Goal: Information Seeking & Learning: Learn about a topic

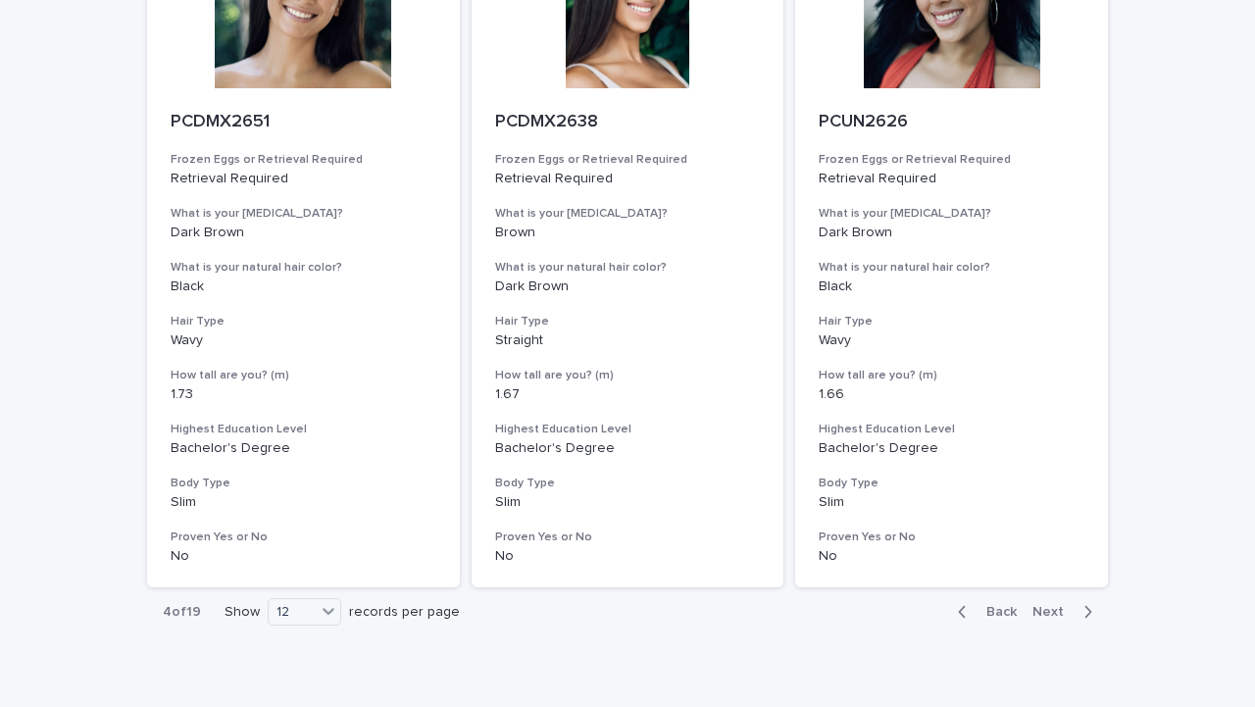
scroll to position [2359, 0]
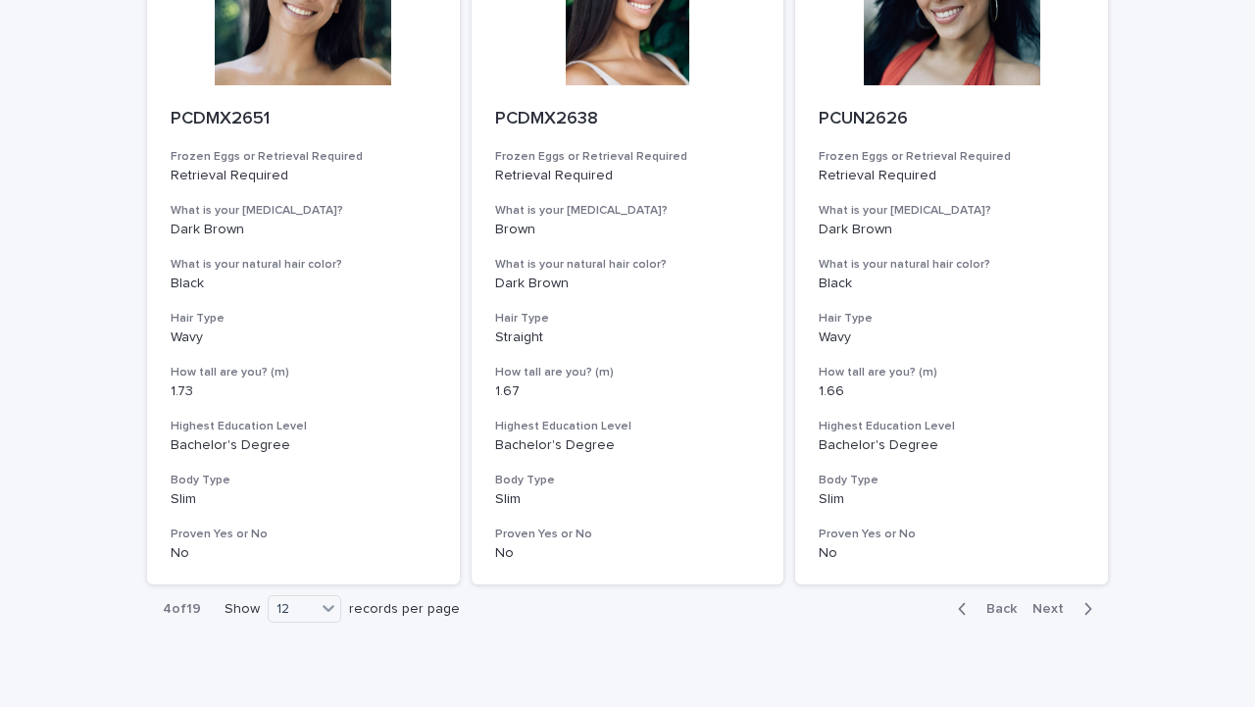
click at [1050, 603] on span "Next" at bounding box center [1053, 609] width 43 height 14
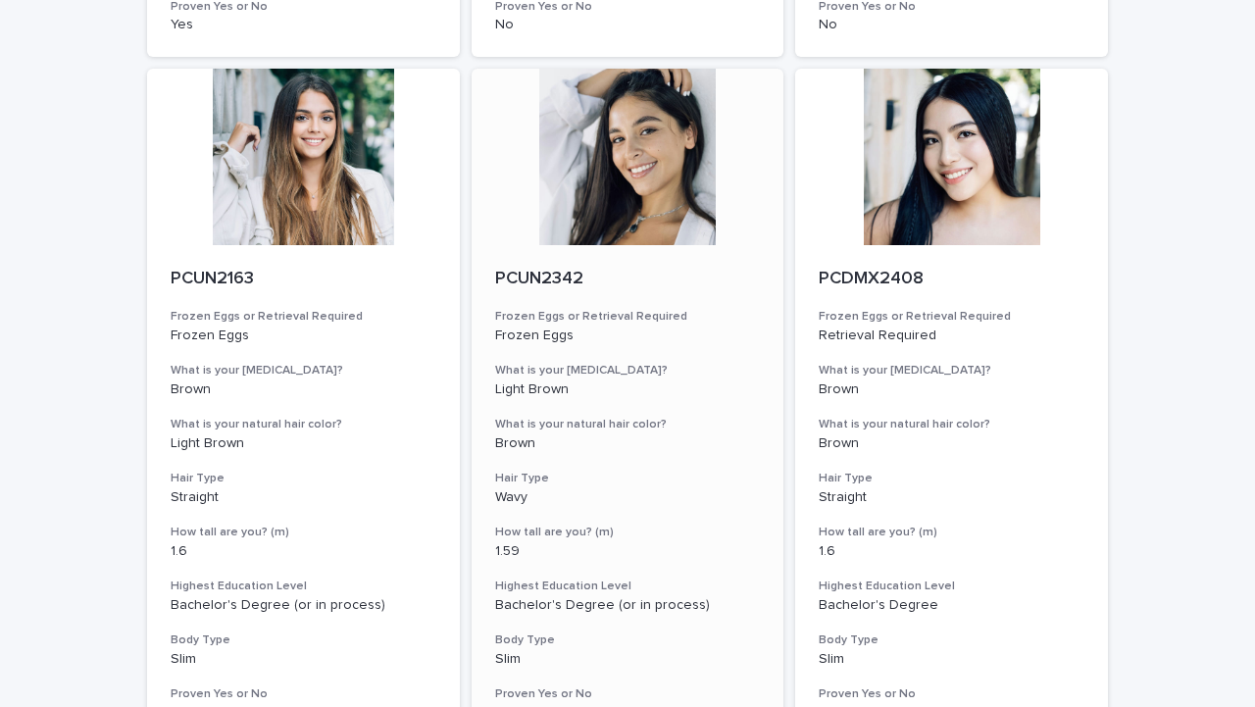
scroll to position [2197, 0]
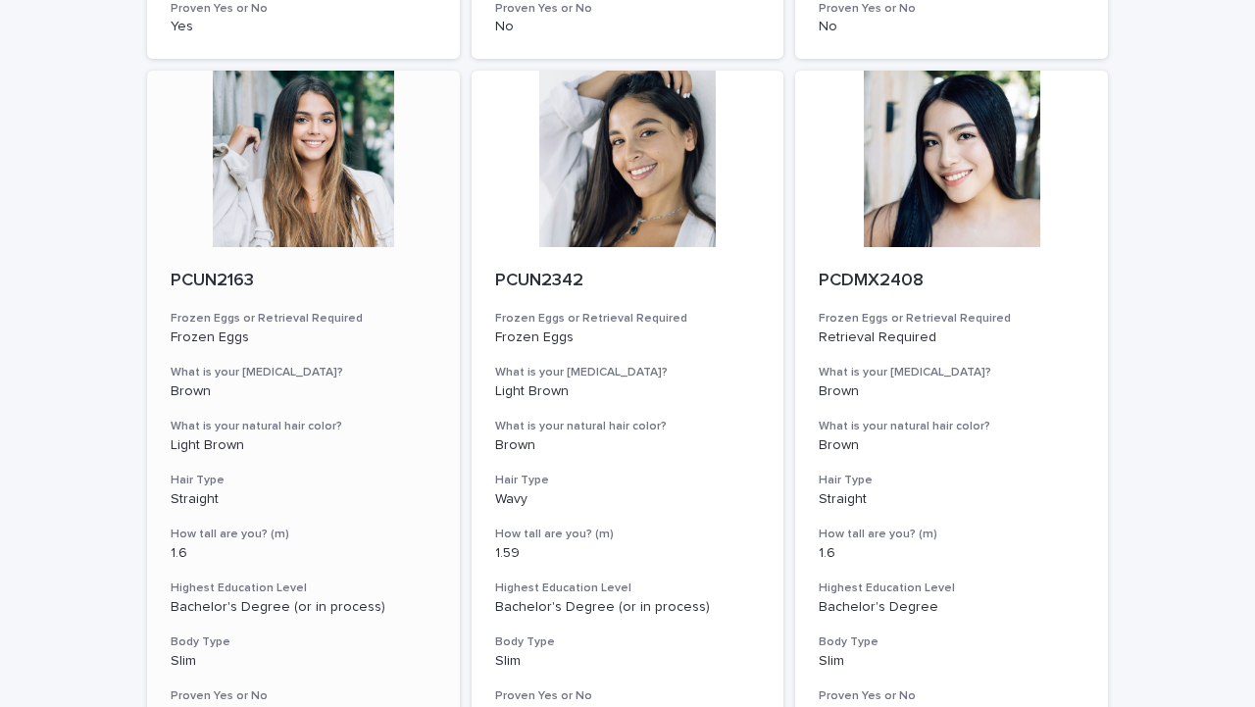
click at [331, 181] on div at bounding box center [303, 159] width 313 height 176
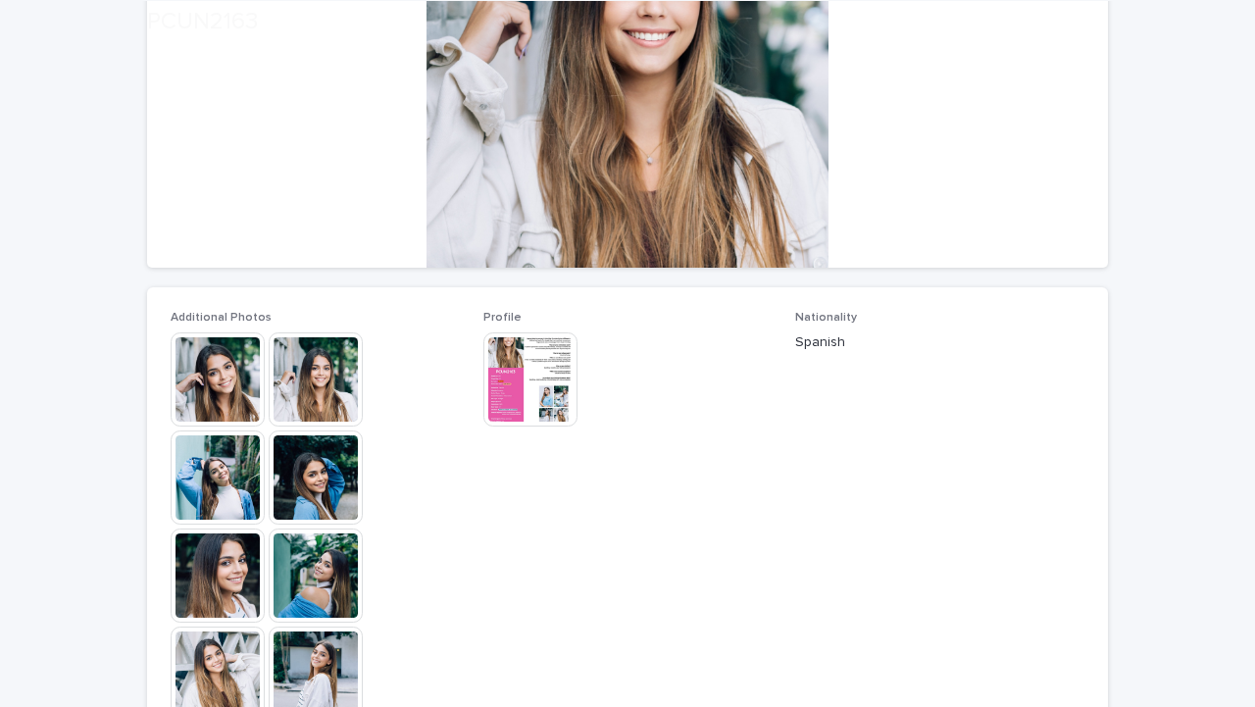
scroll to position [311, 0]
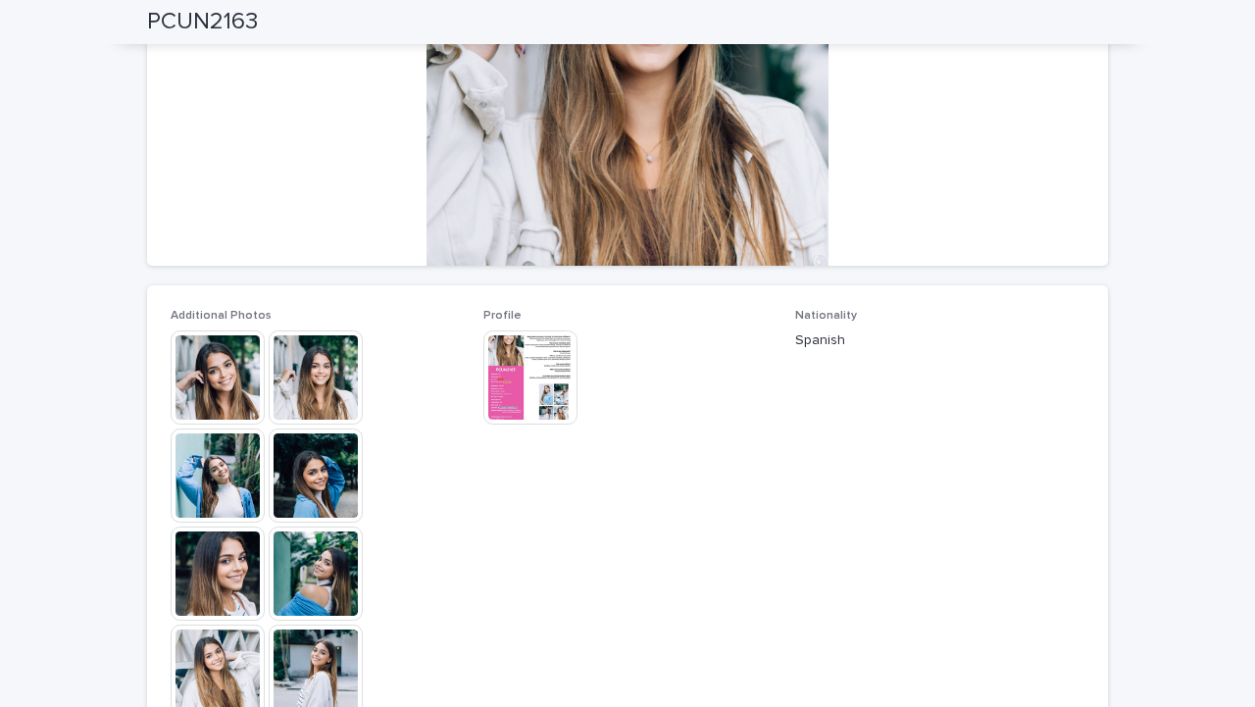
click at [530, 378] on img at bounding box center [530, 377] width 94 height 94
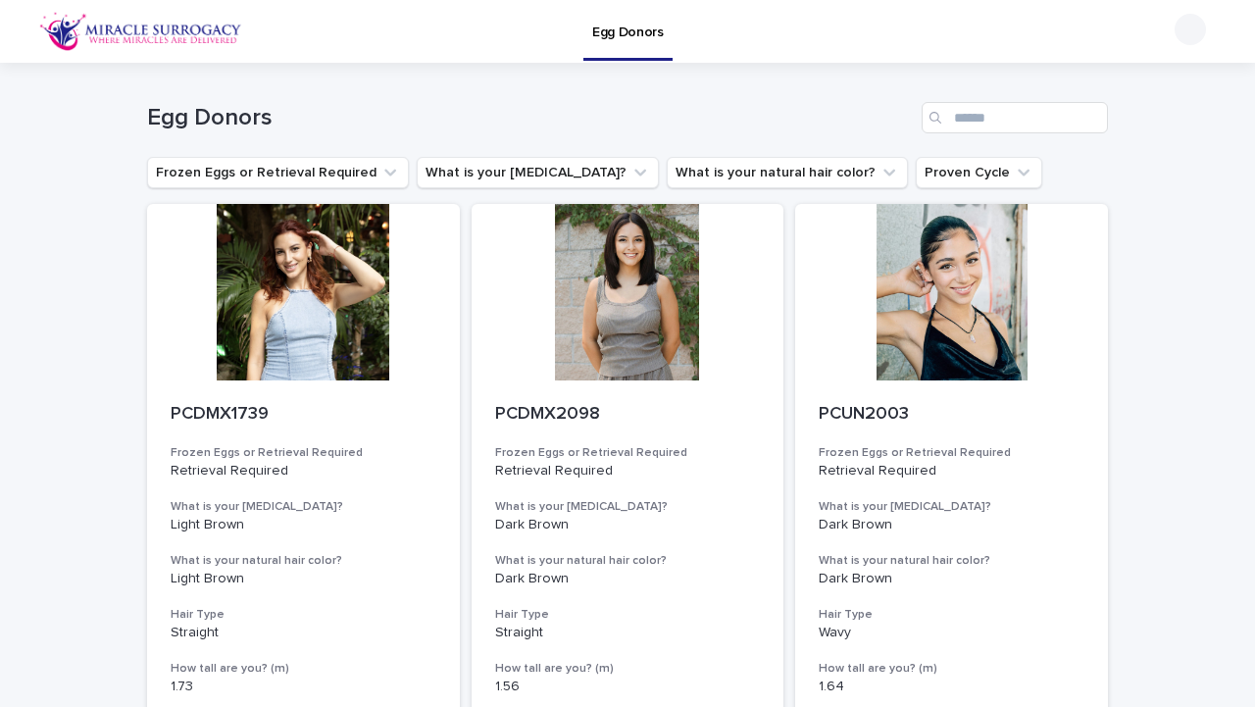
scroll to position [2, 0]
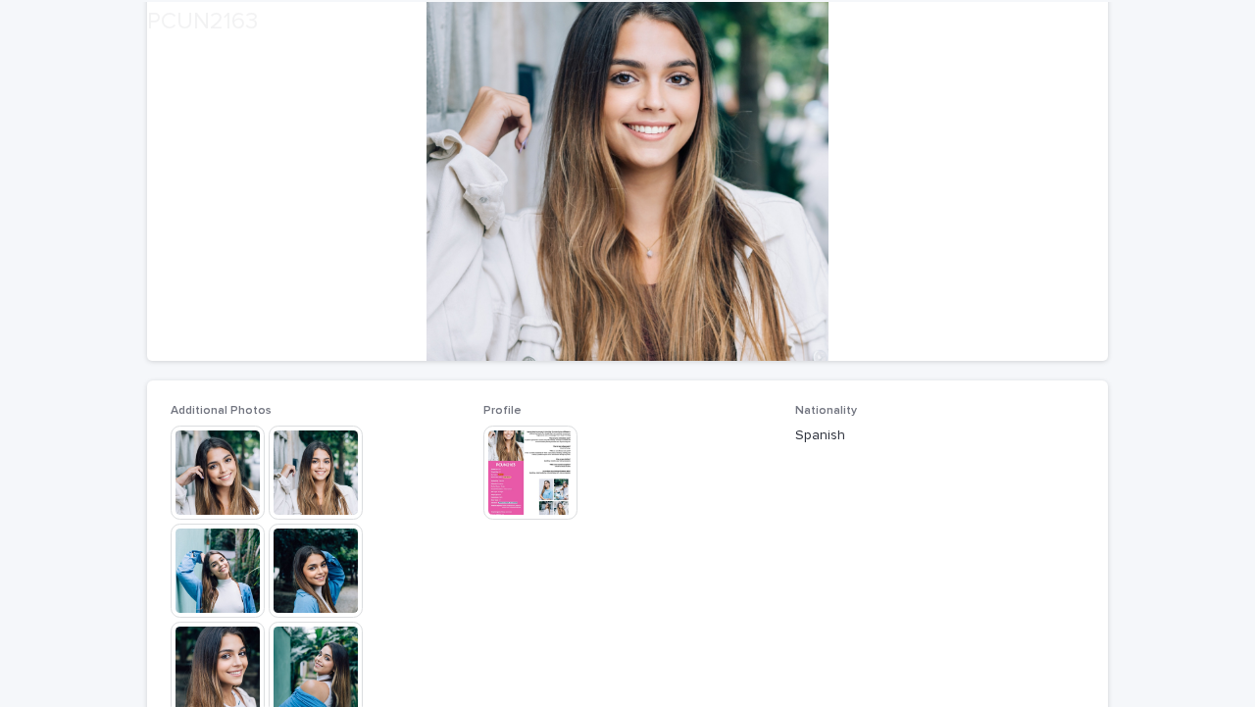
scroll to position [220, 0]
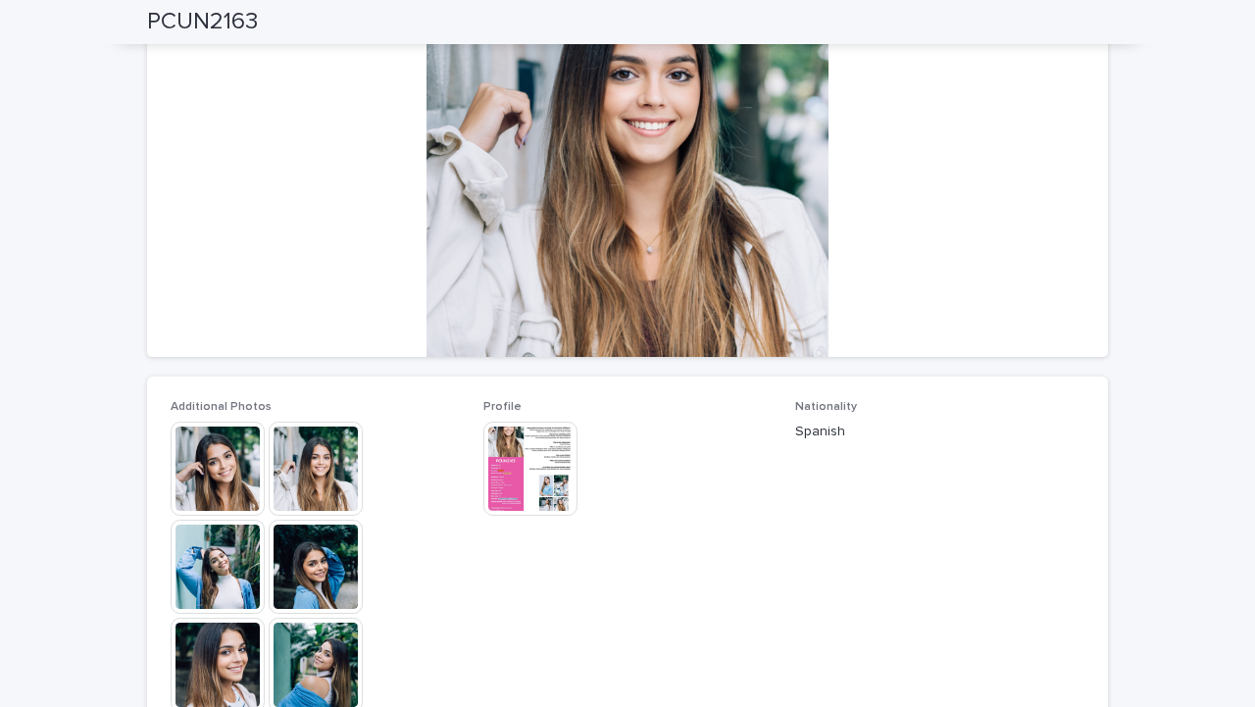
click at [515, 447] on img at bounding box center [530, 469] width 94 height 94
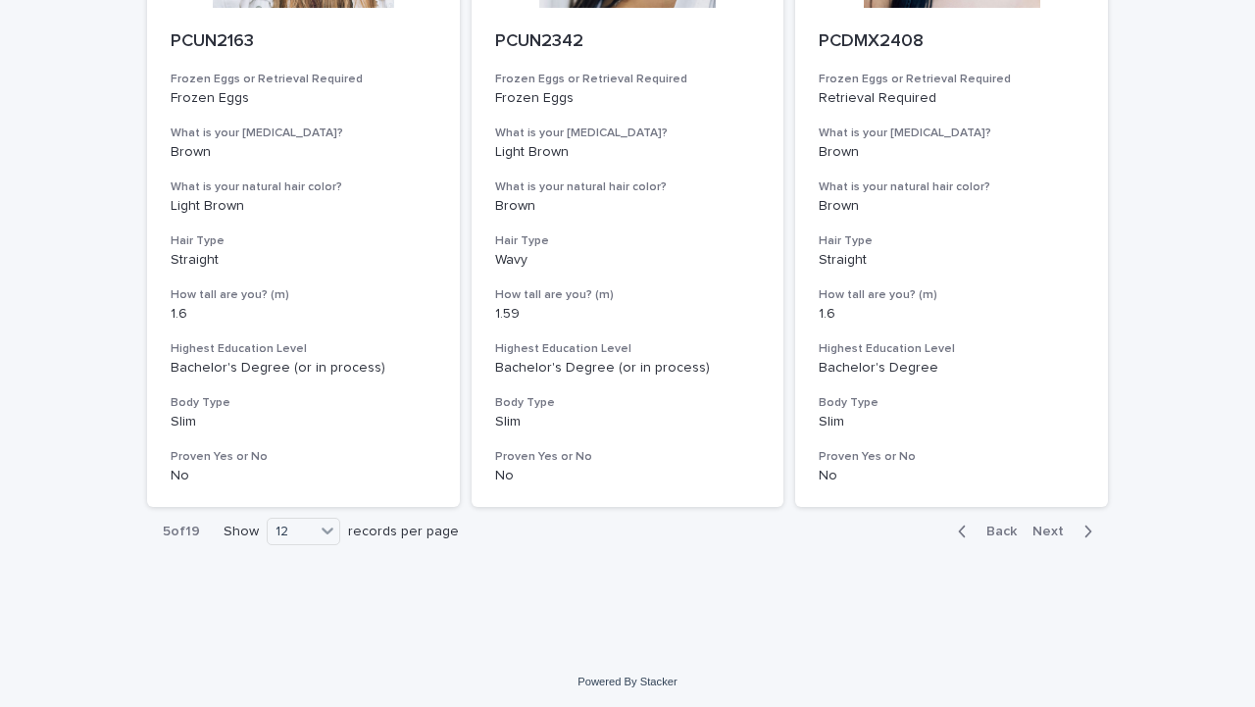
scroll to position [2440, 0]
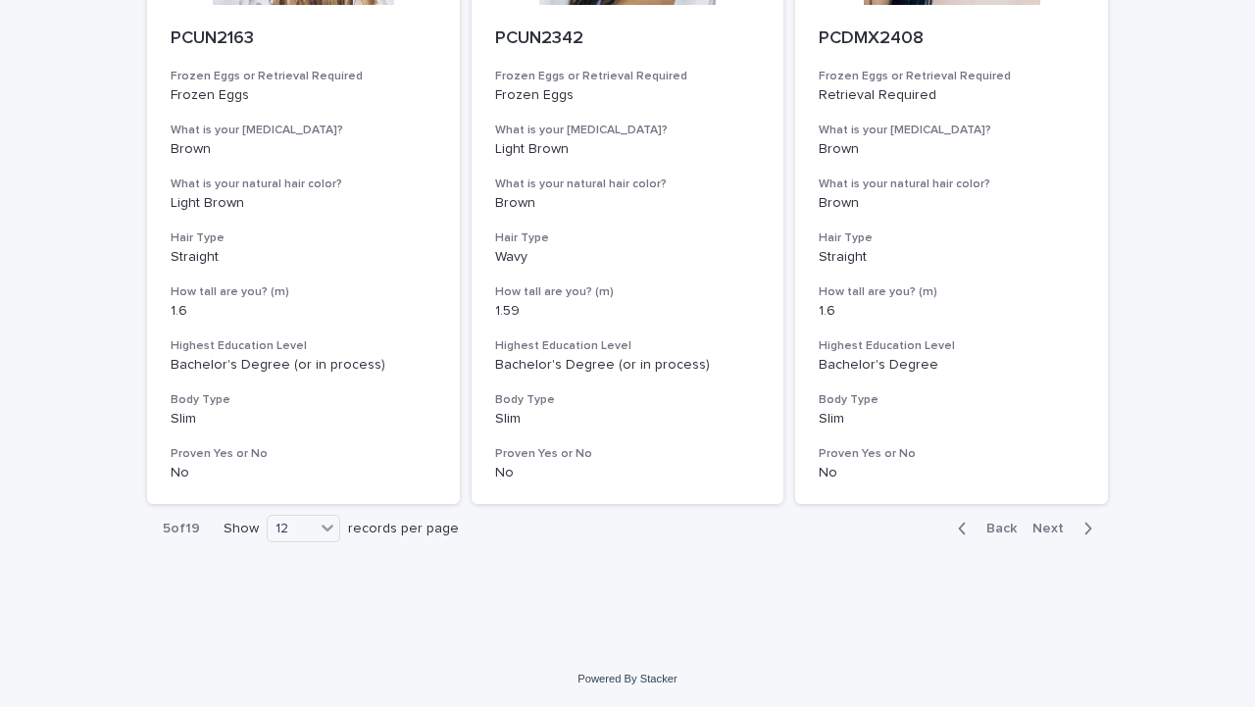
click at [1067, 525] on span "Next" at bounding box center [1053, 529] width 43 height 14
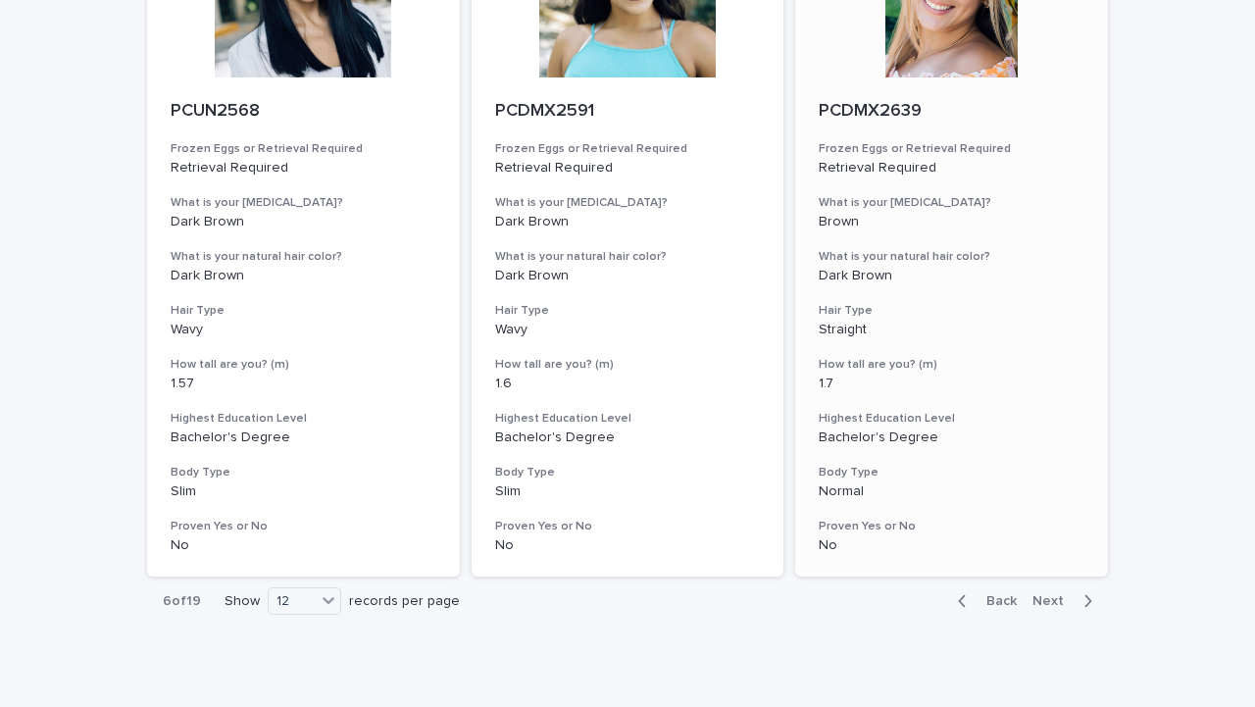
scroll to position [2440, 0]
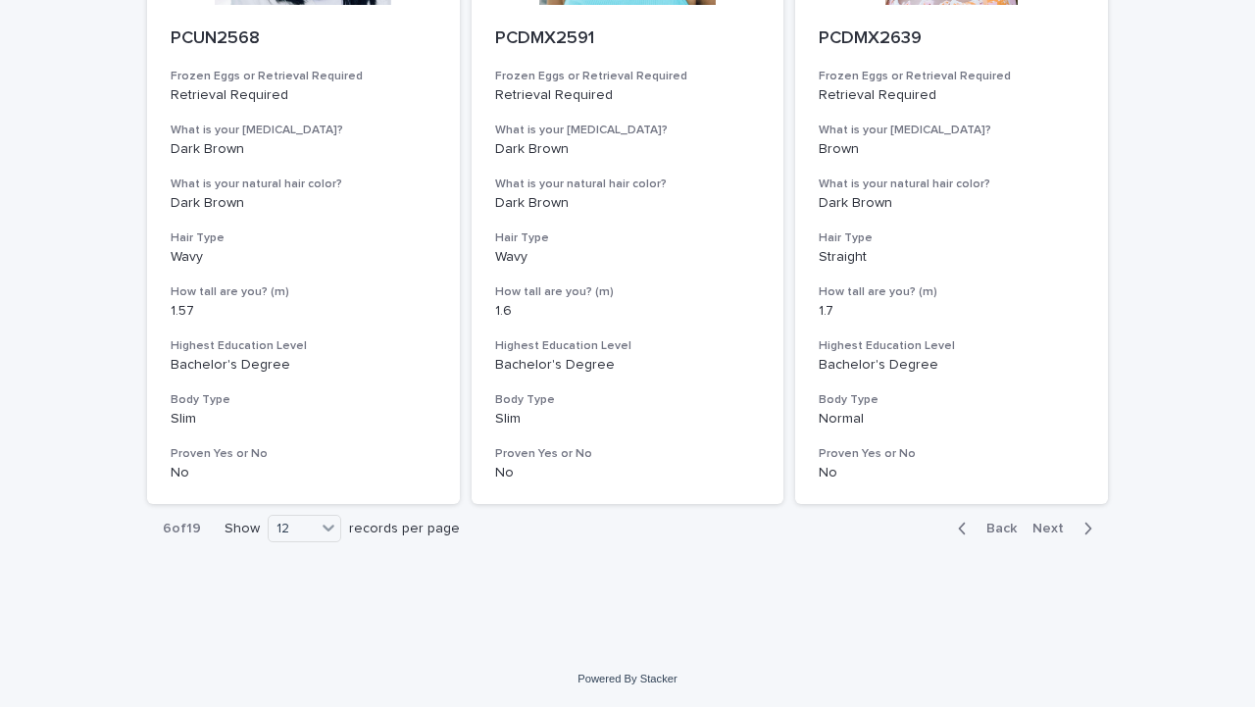
click at [1057, 530] on span "Next" at bounding box center [1053, 529] width 43 height 14
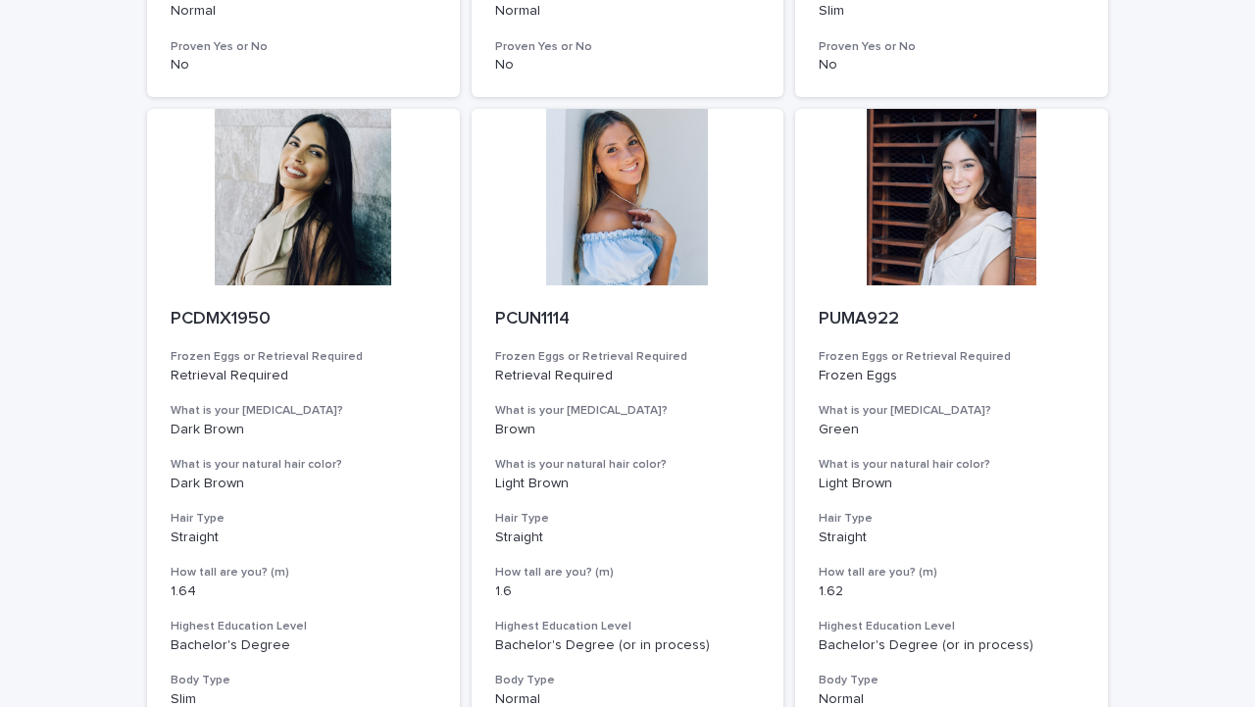
scroll to position [2440, 0]
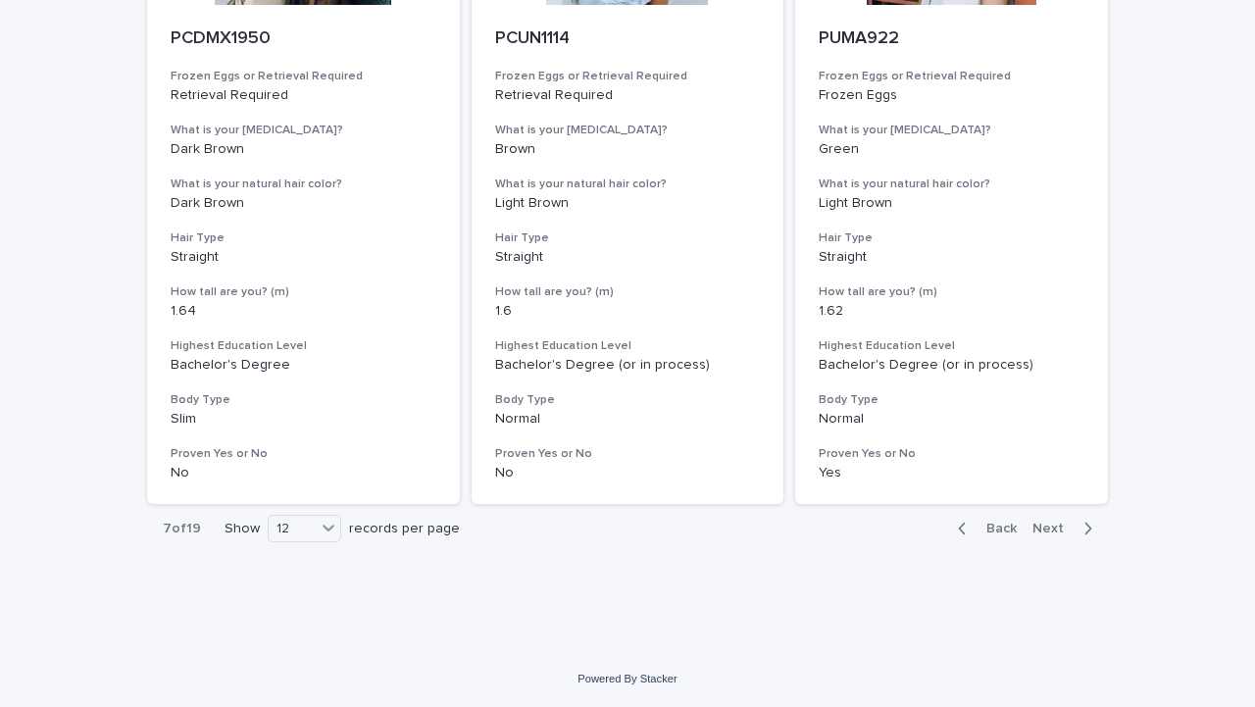
click at [1052, 525] on span "Next" at bounding box center [1053, 529] width 43 height 14
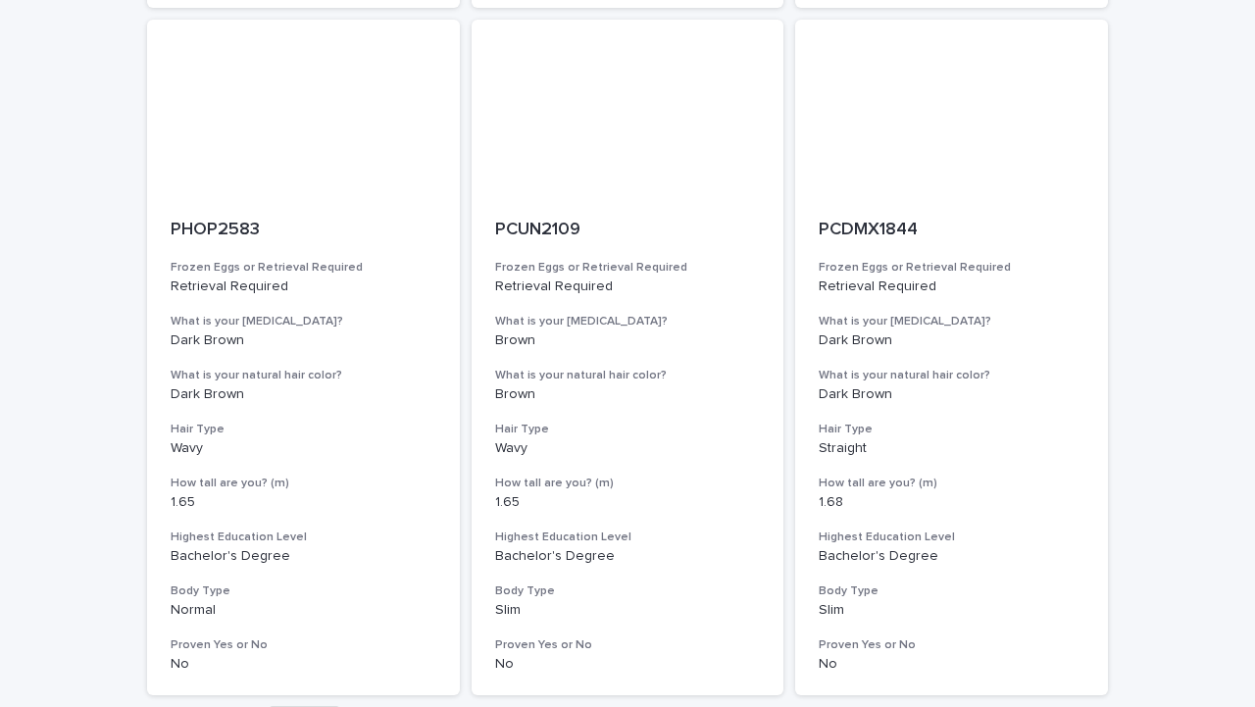
scroll to position [2440, 0]
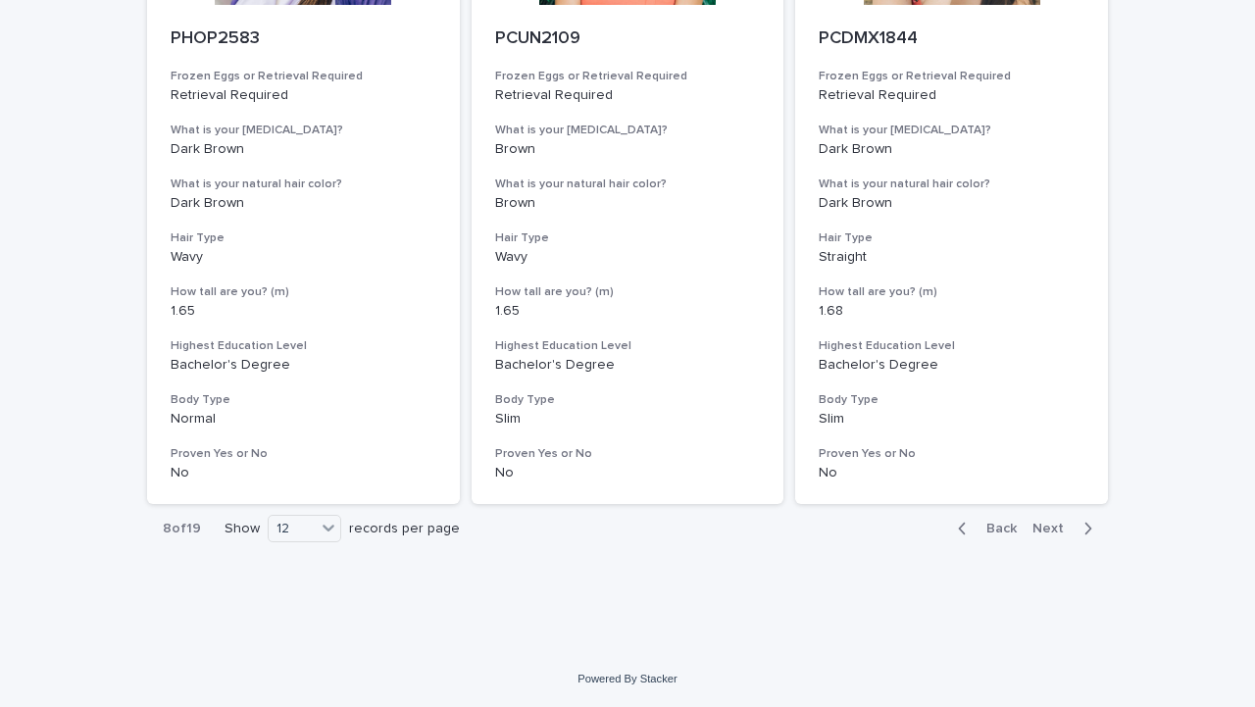
click at [1052, 513] on div "Back Next" at bounding box center [1025, 528] width 166 height 49
click at [1053, 527] on span "Next" at bounding box center [1053, 529] width 43 height 14
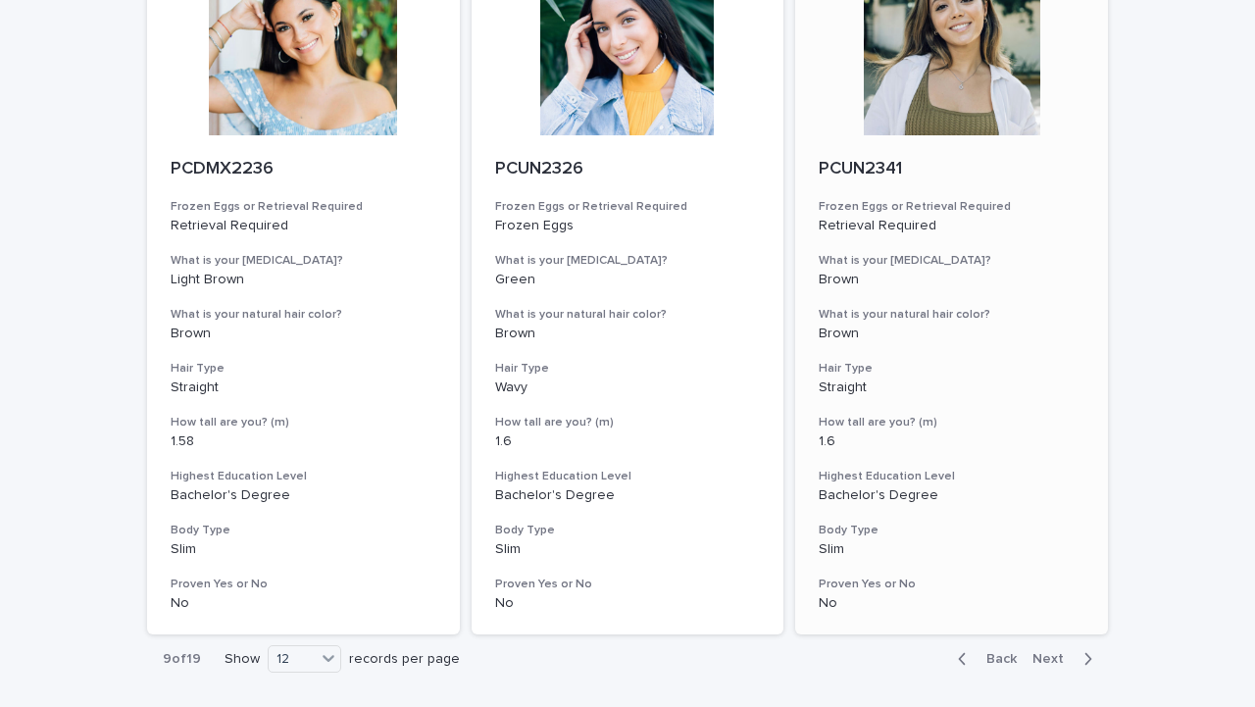
scroll to position [2440, 0]
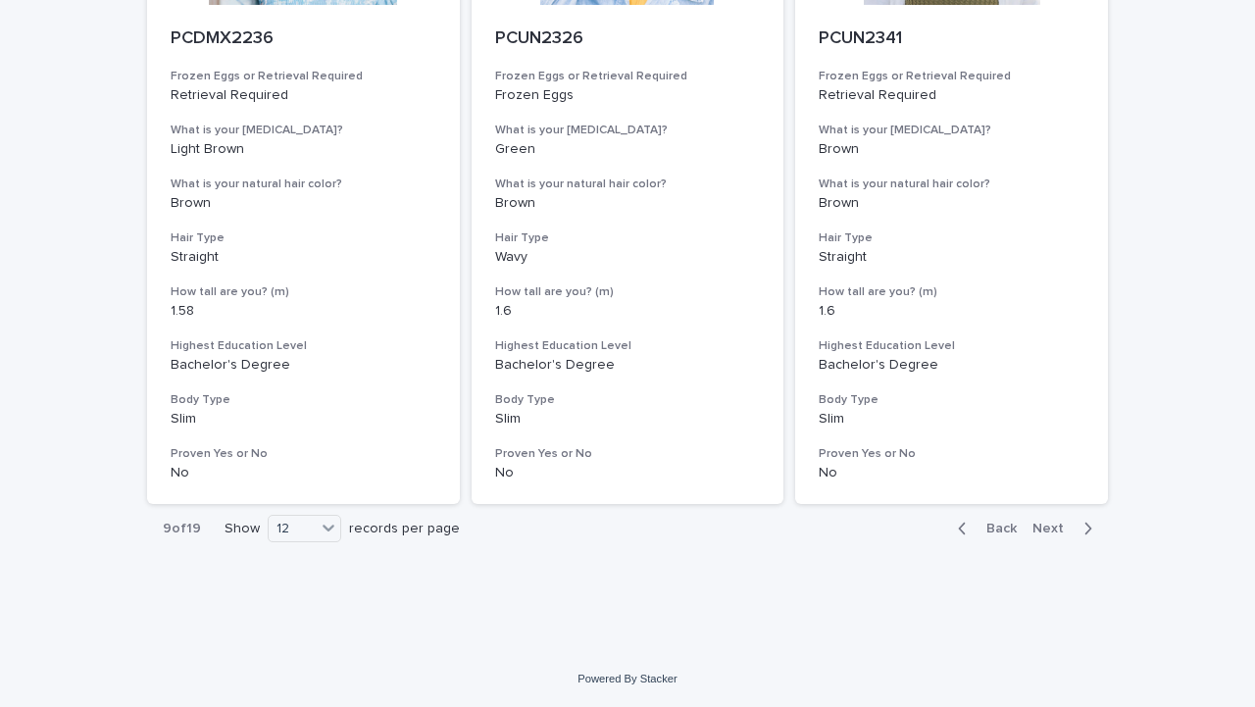
click at [1072, 532] on span "Next" at bounding box center [1053, 529] width 43 height 14
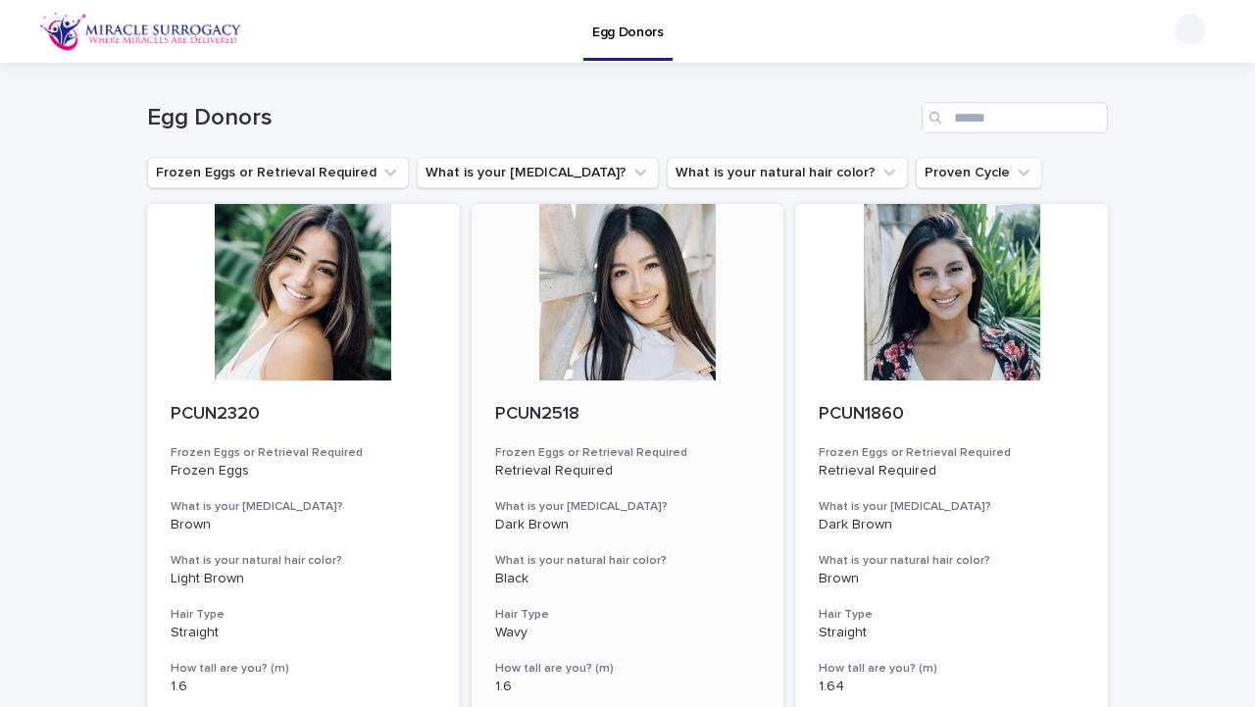
click at [631, 310] on div at bounding box center [628, 292] width 313 height 176
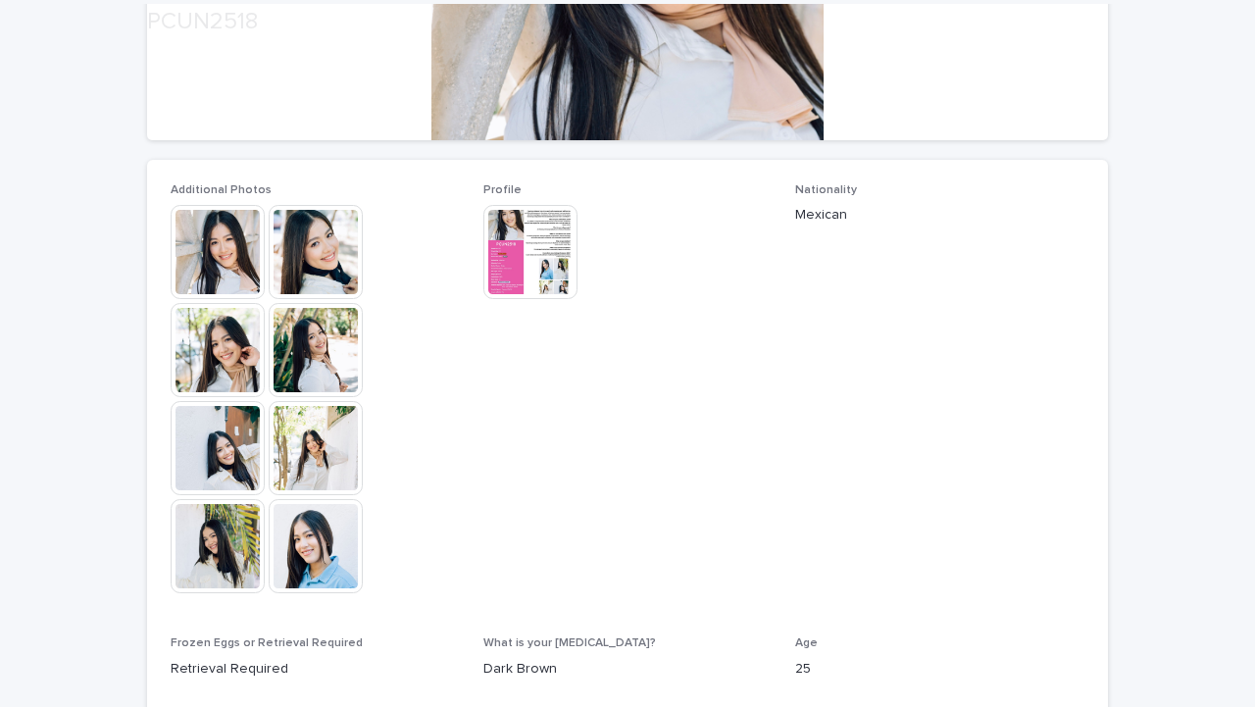
scroll to position [438, 0]
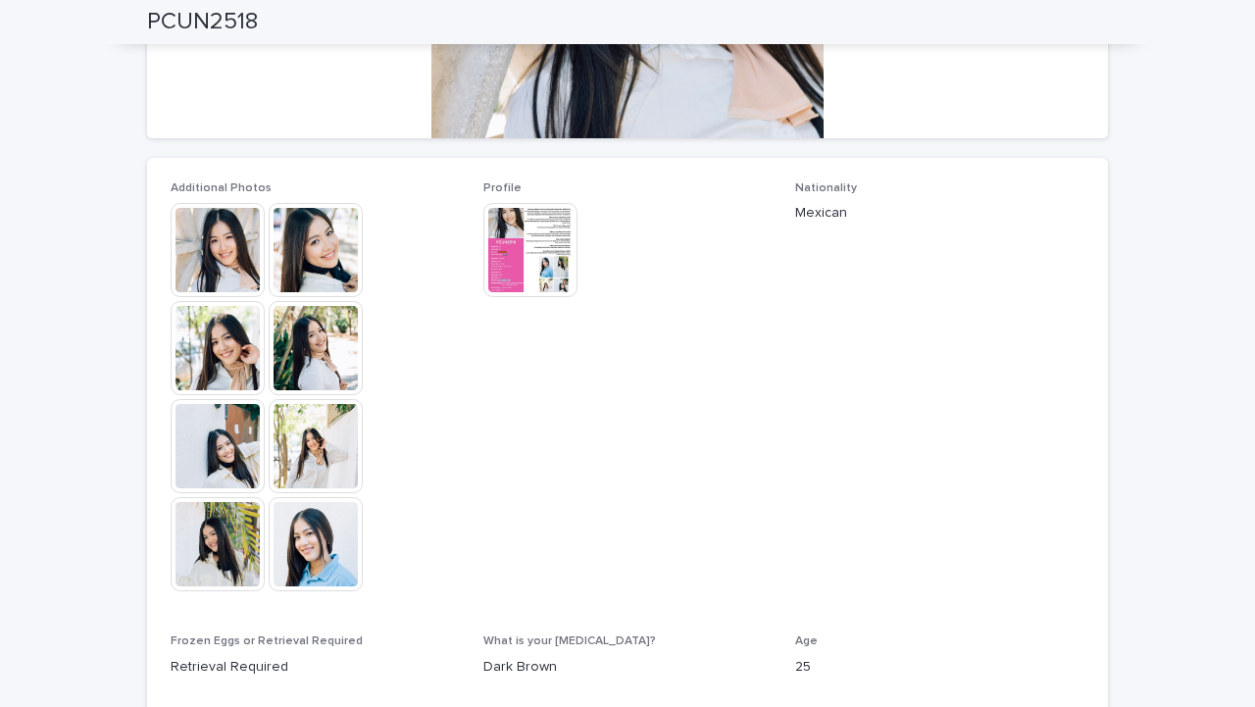
click at [297, 335] on img at bounding box center [316, 348] width 94 height 94
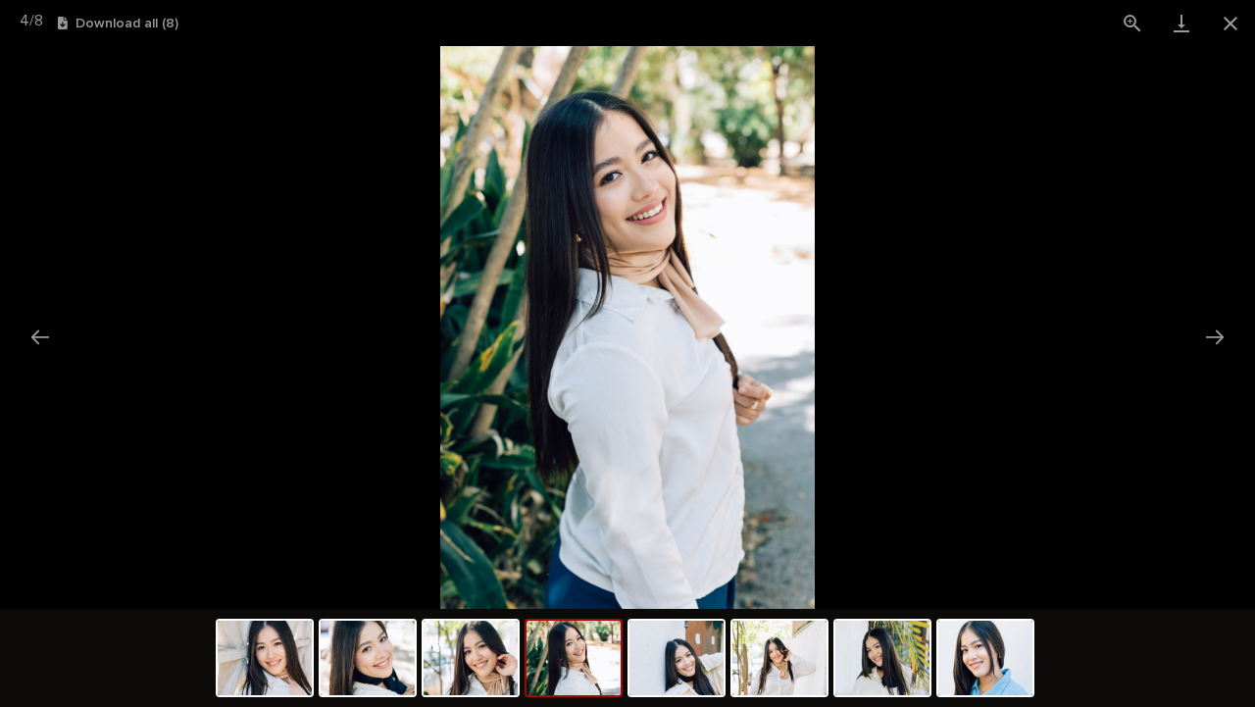
scroll to position [0, 0]
click at [342, 375] on picture at bounding box center [627, 327] width 1255 height 563
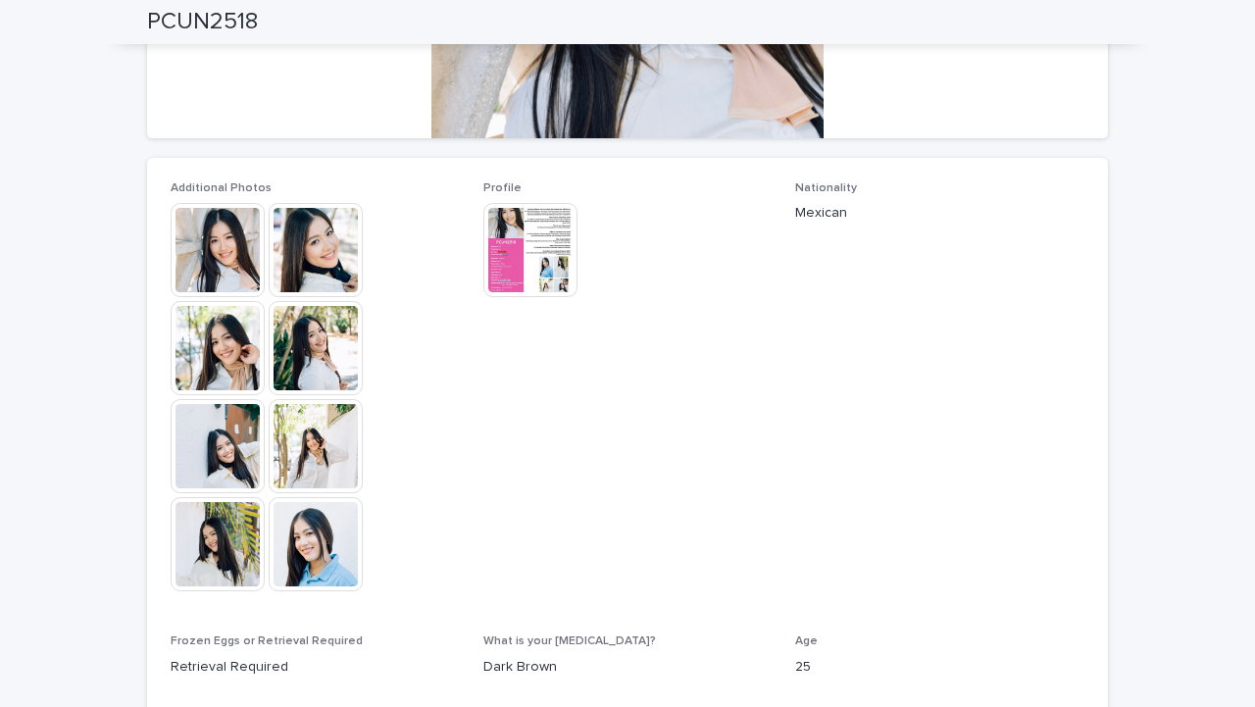
click at [520, 257] on img at bounding box center [530, 250] width 94 height 94
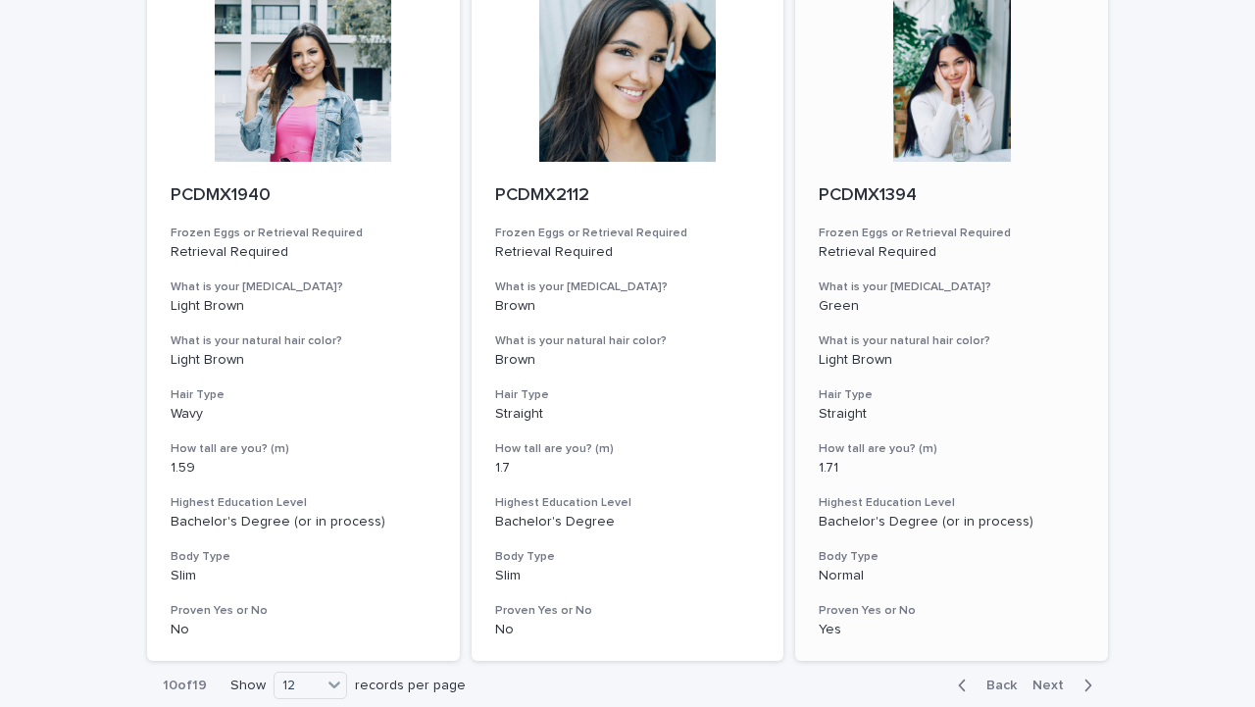
scroll to position [2440, 0]
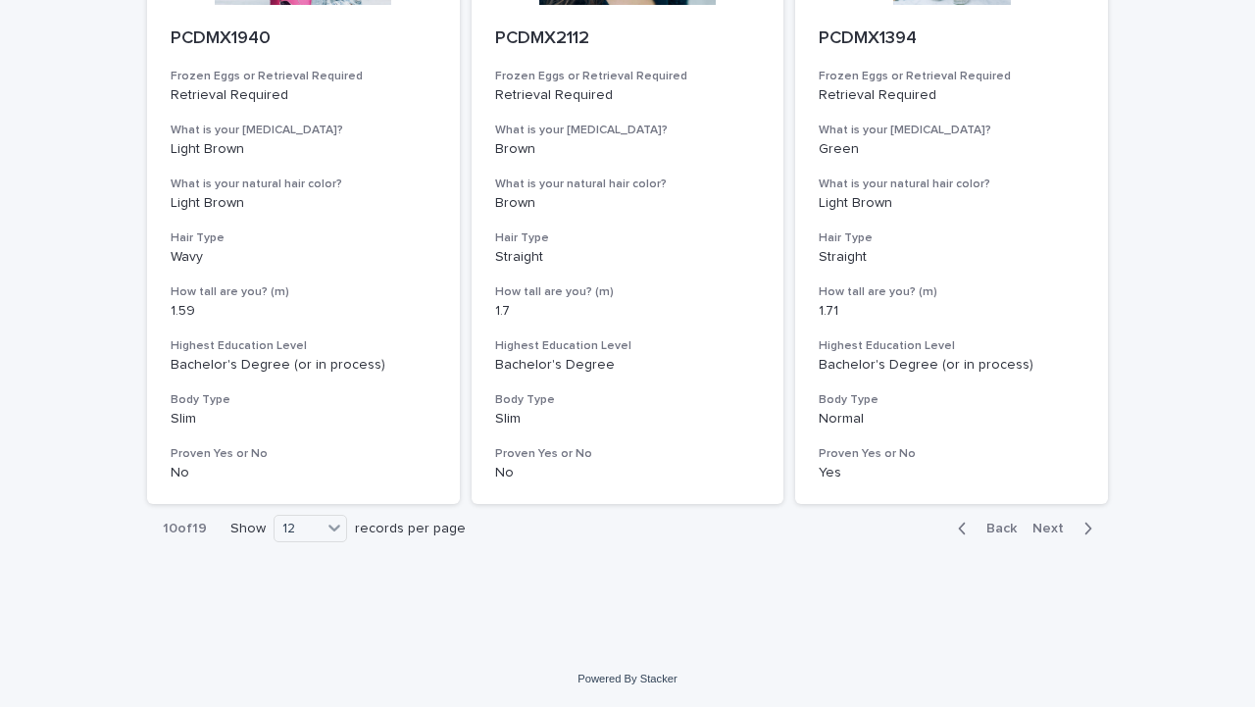
click at [1071, 525] on span "Next" at bounding box center [1053, 529] width 43 height 14
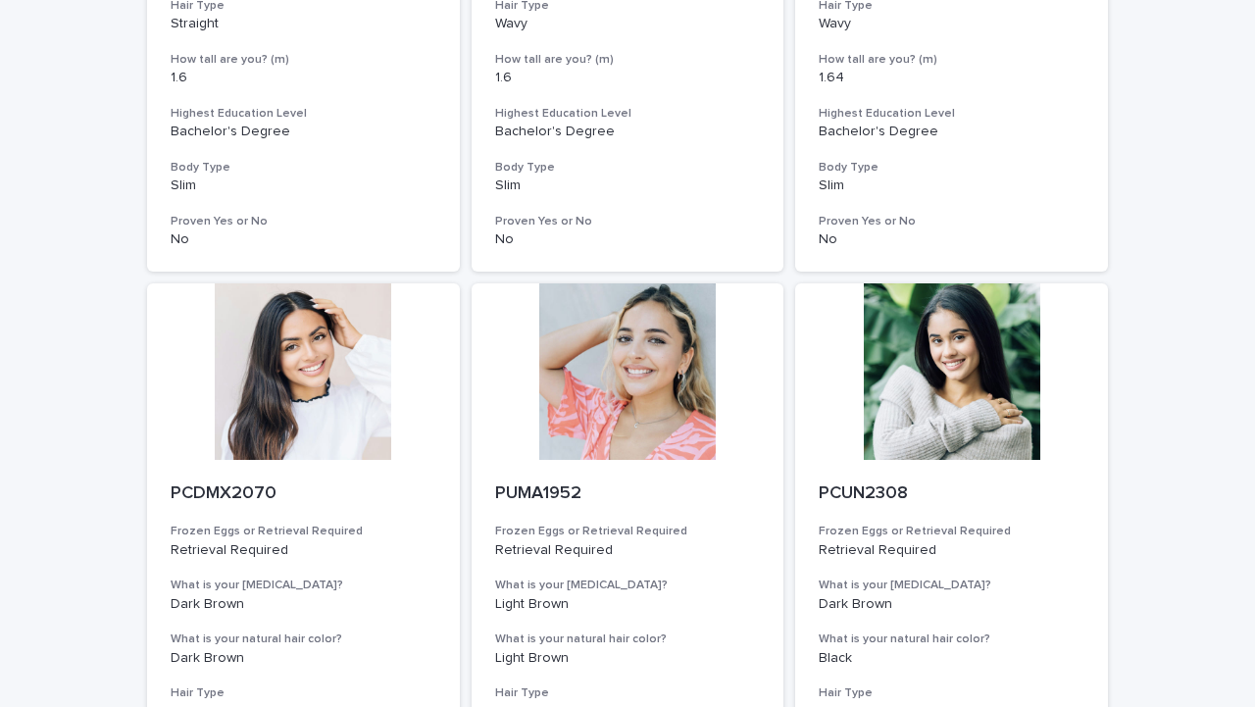
scroll to position [2440, 0]
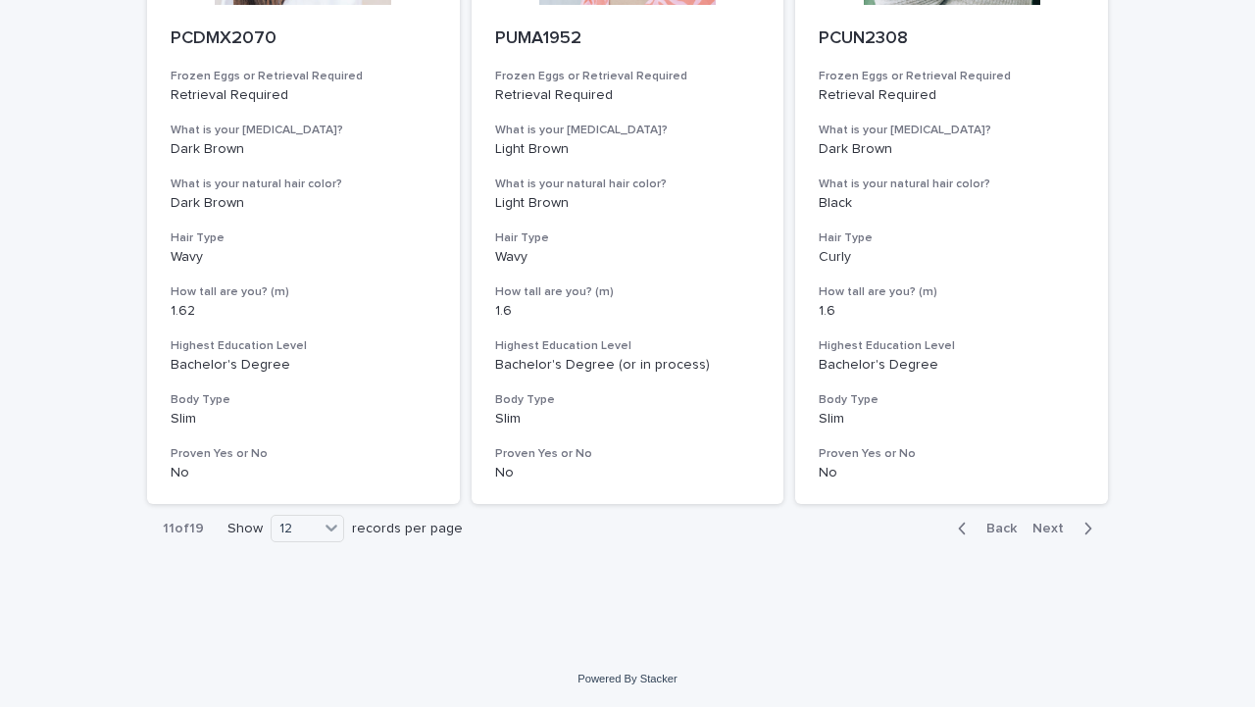
click at [1067, 531] on span "Next" at bounding box center [1053, 529] width 43 height 14
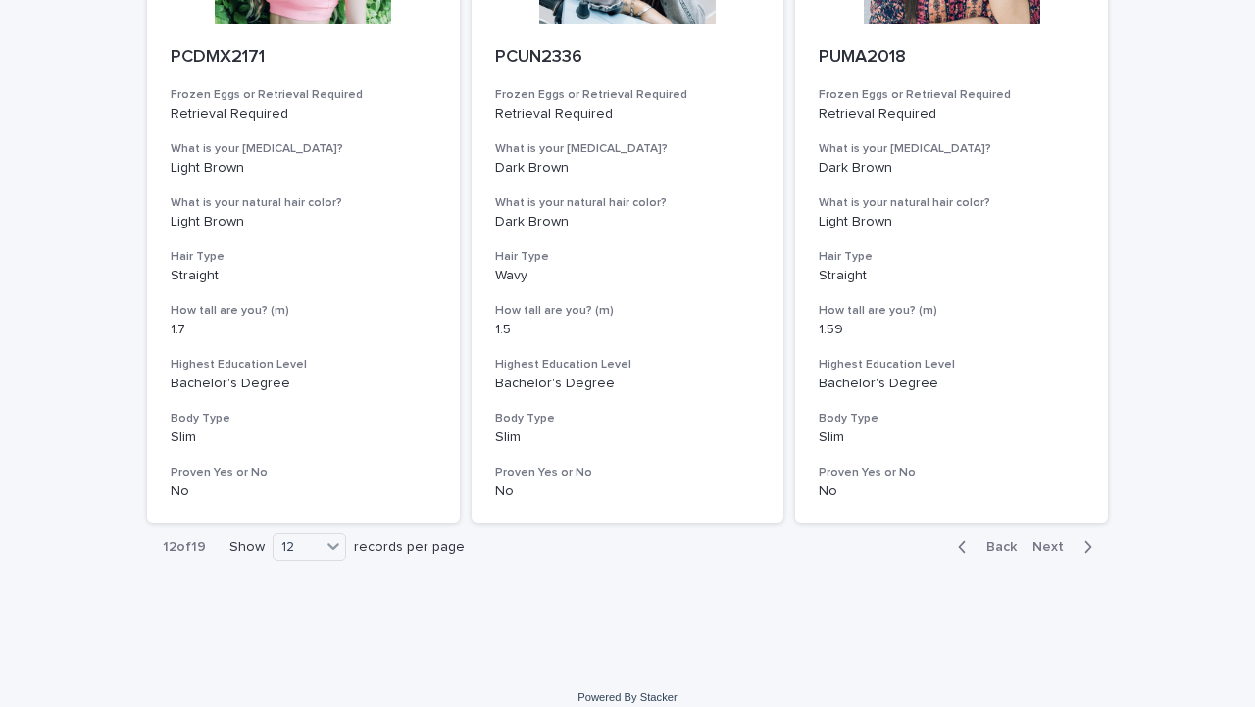
scroll to position [2440, 0]
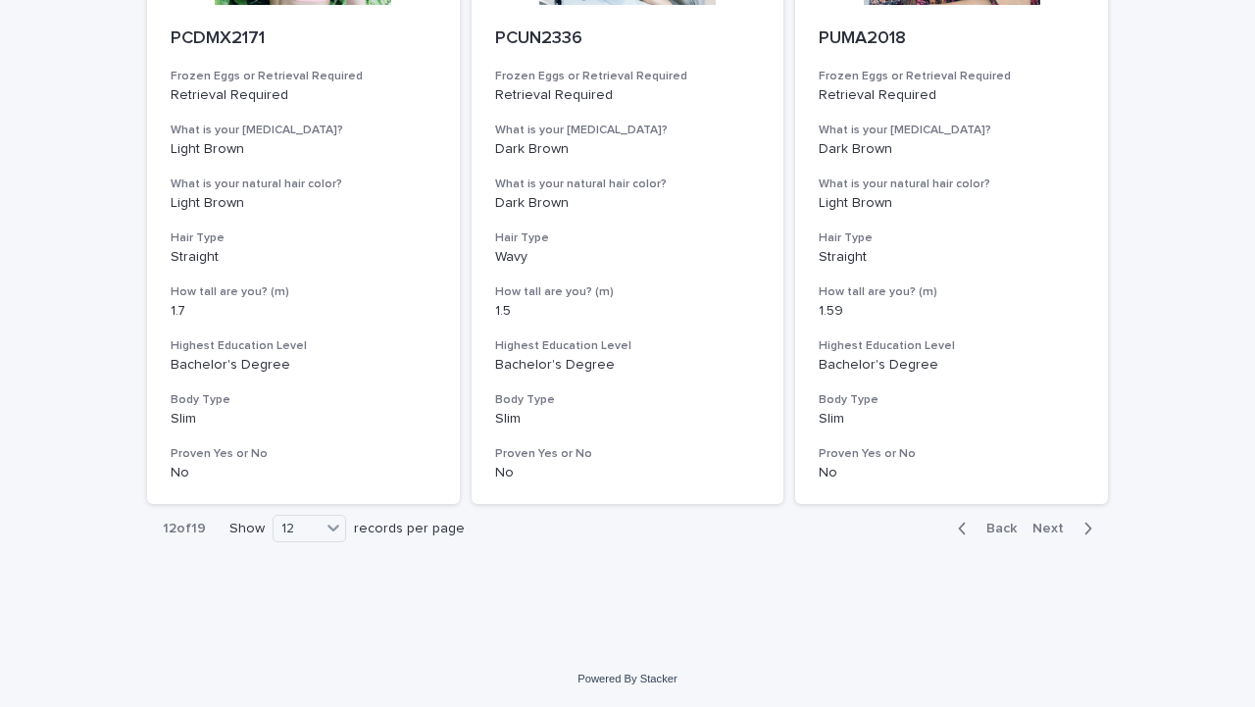
click at [1067, 531] on span "Next" at bounding box center [1053, 529] width 43 height 14
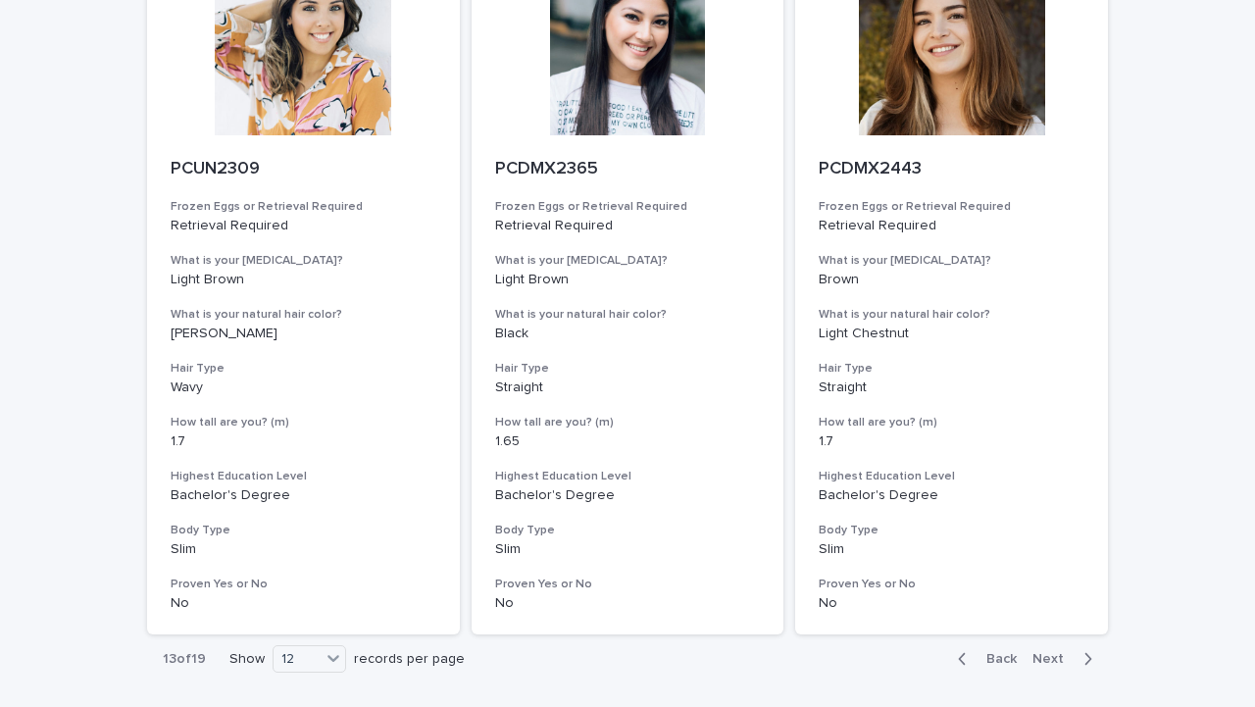
scroll to position [2440, 0]
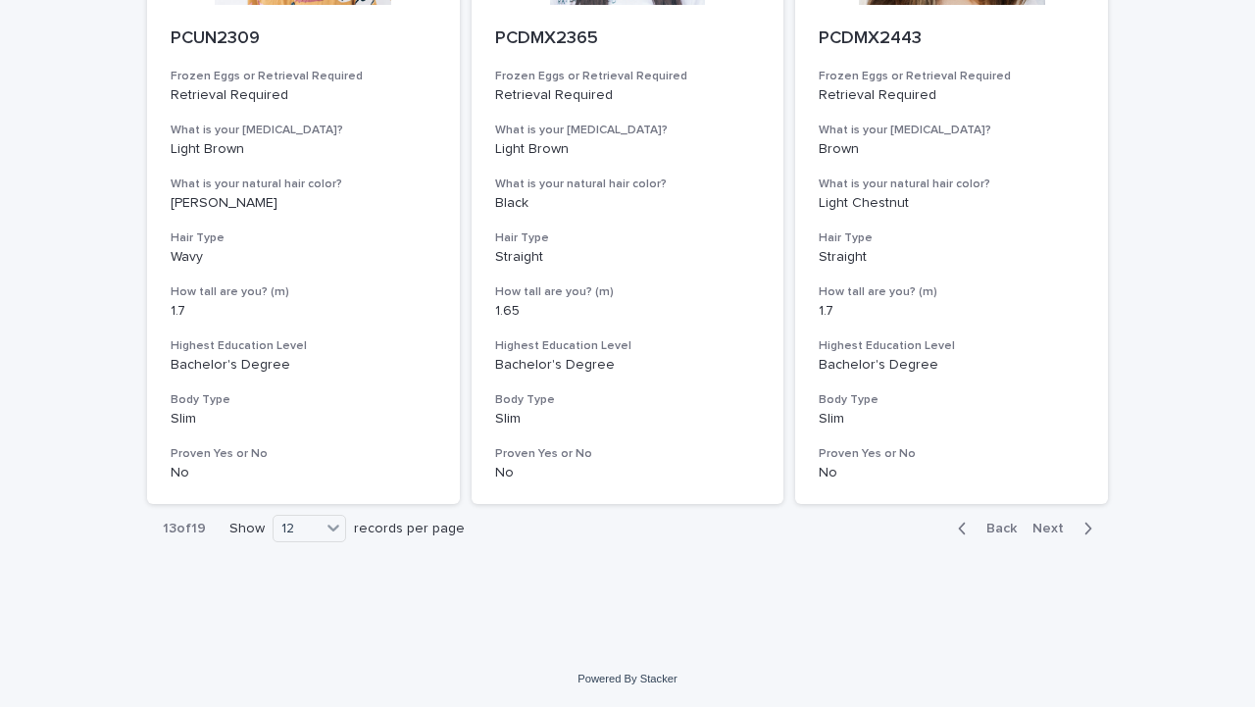
click at [1067, 531] on span "Next" at bounding box center [1053, 529] width 43 height 14
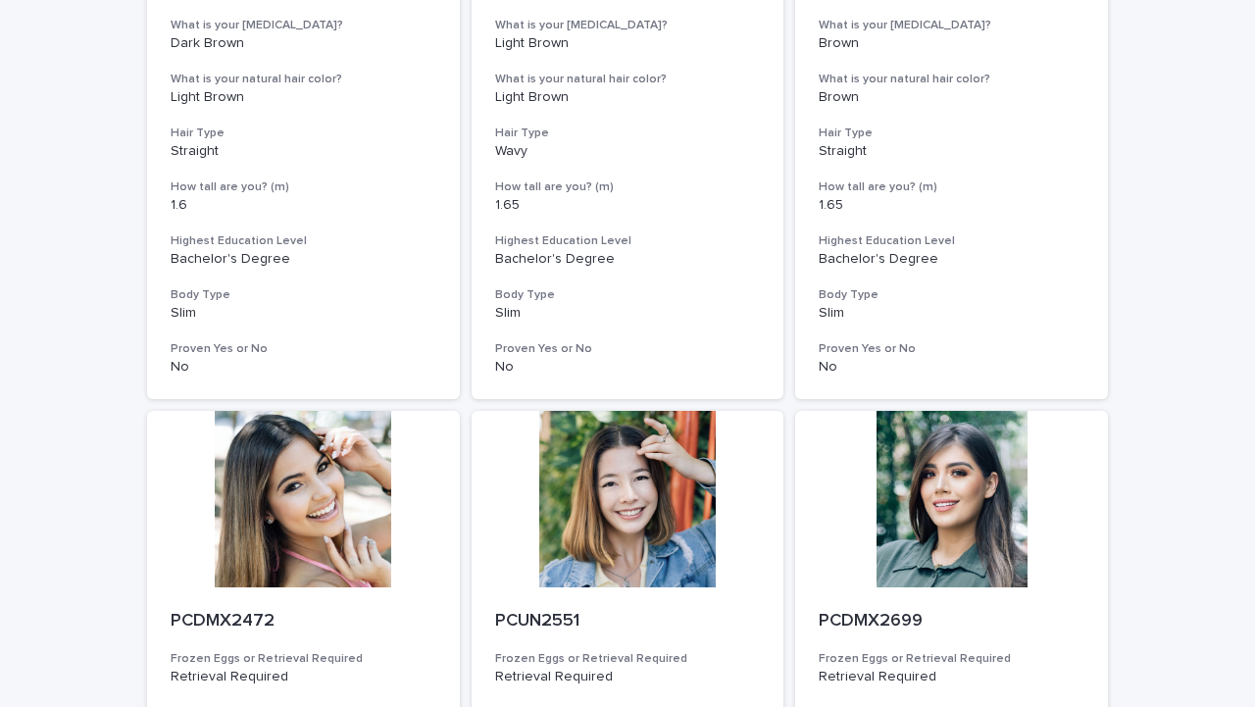
scroll to position [689, 0]
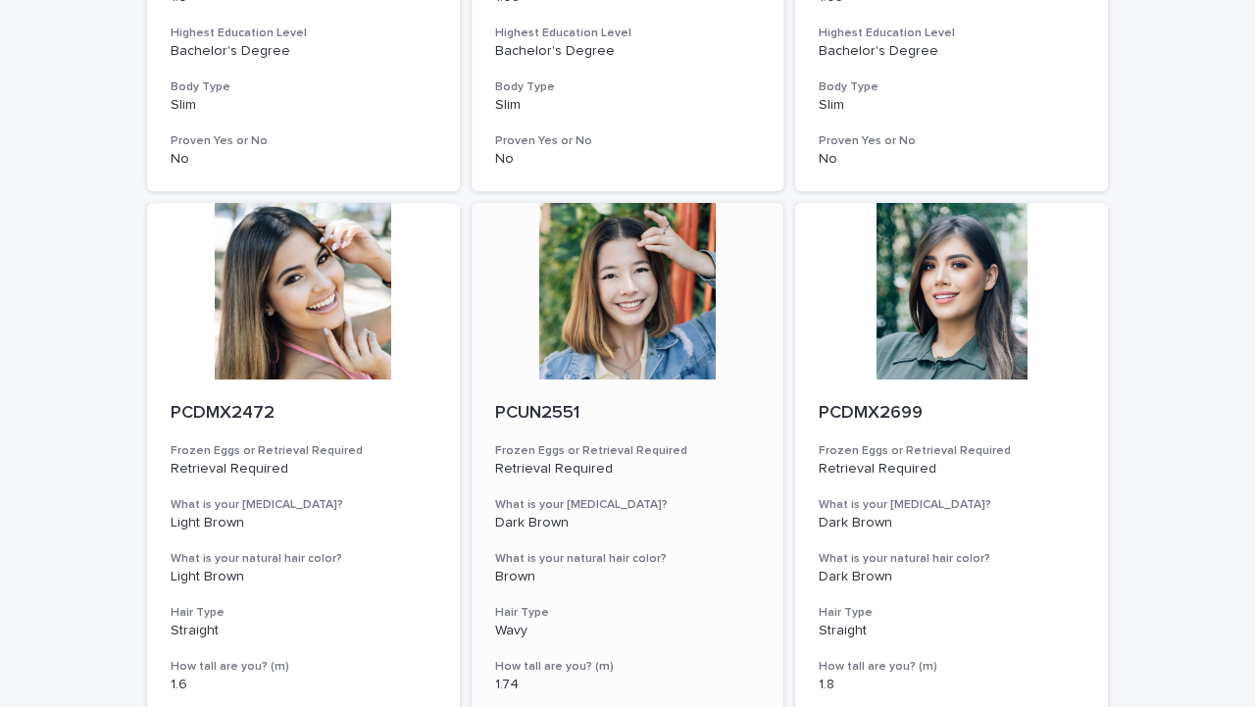
click at [712, 267] on div at bounding box center [628, 291] width 313 height 176
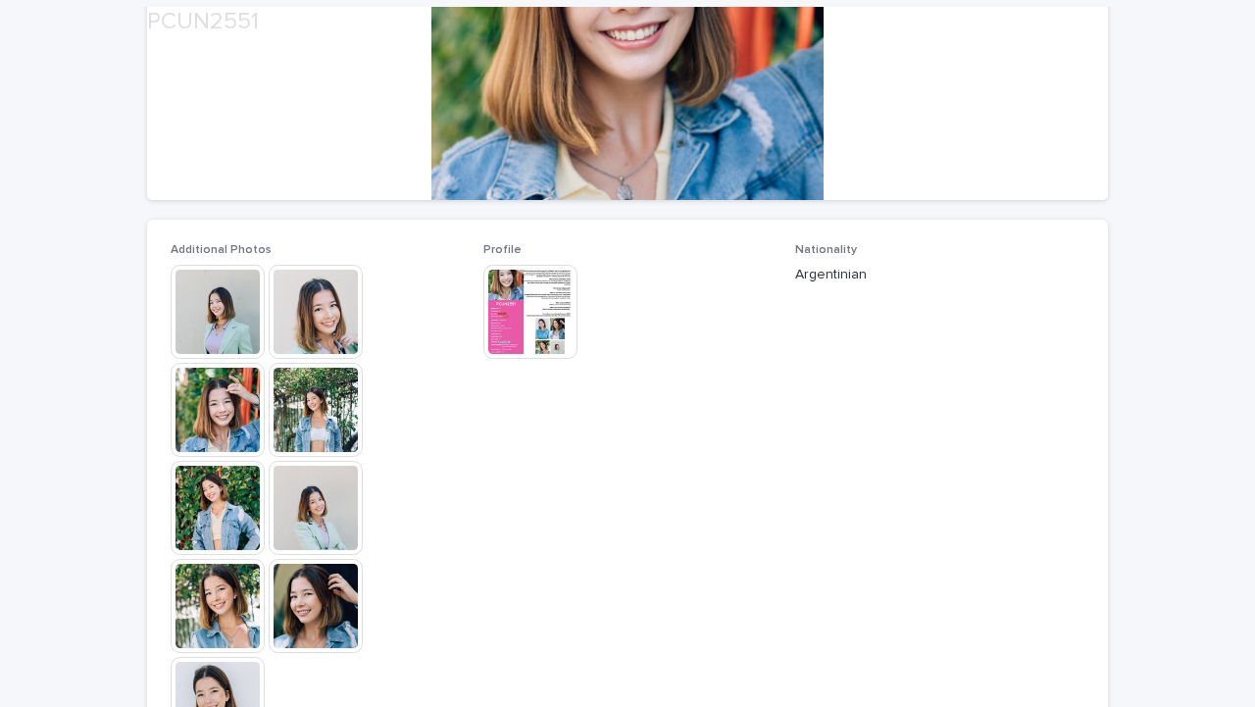
scroll to position [377, 0]
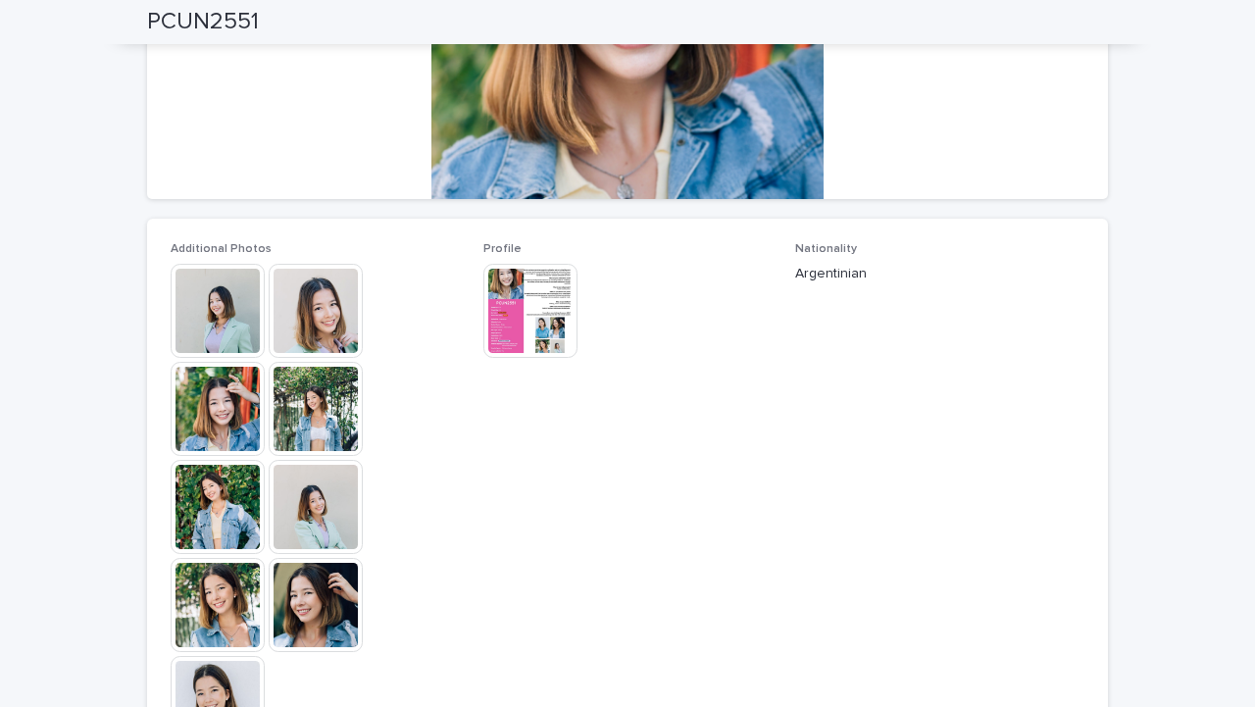
click at [523, 315] on img at bounding box center [530, 311] width 94 height 94
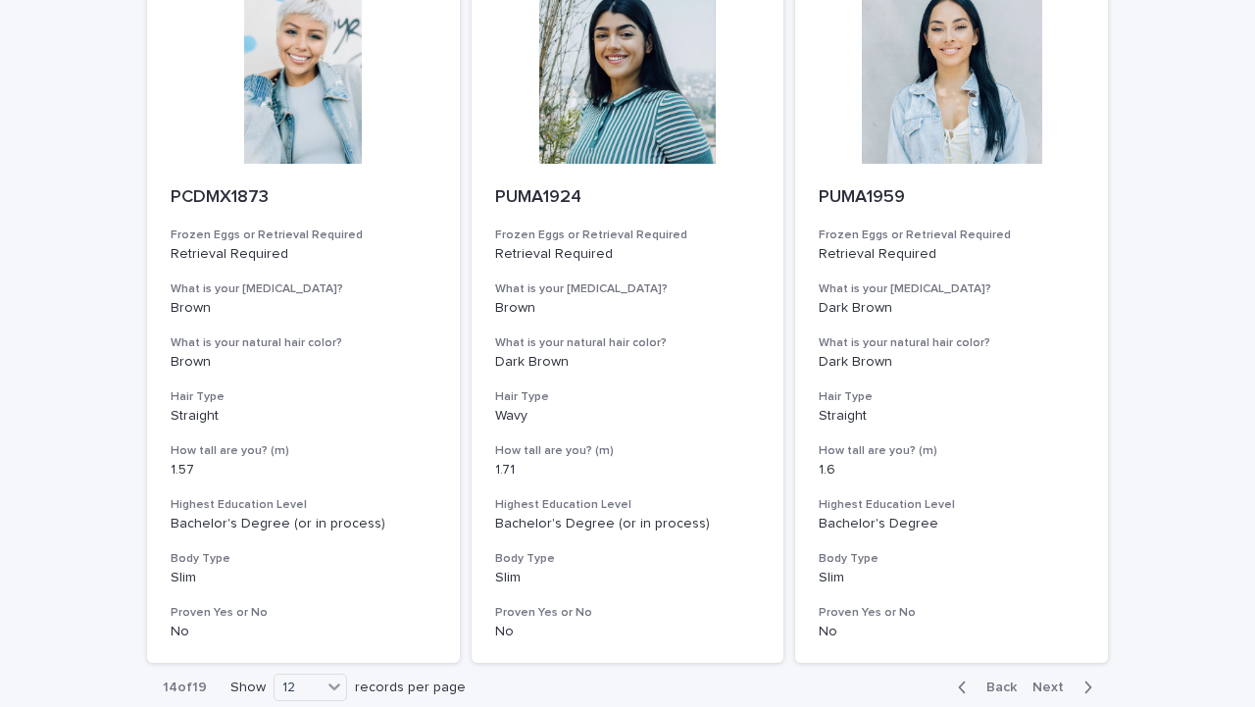
scroll to position [2440, 0]
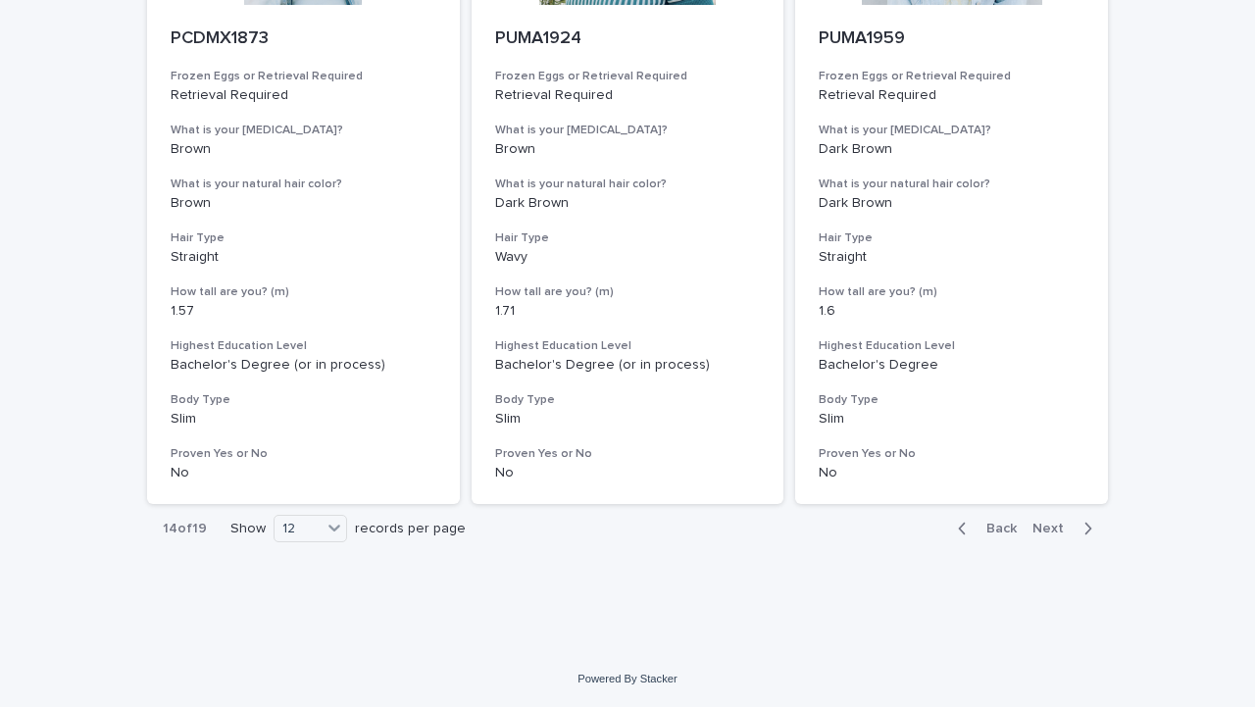
click at [1057, 528] on span "Next" at bounding box center [1053, 529] width 43 height 14
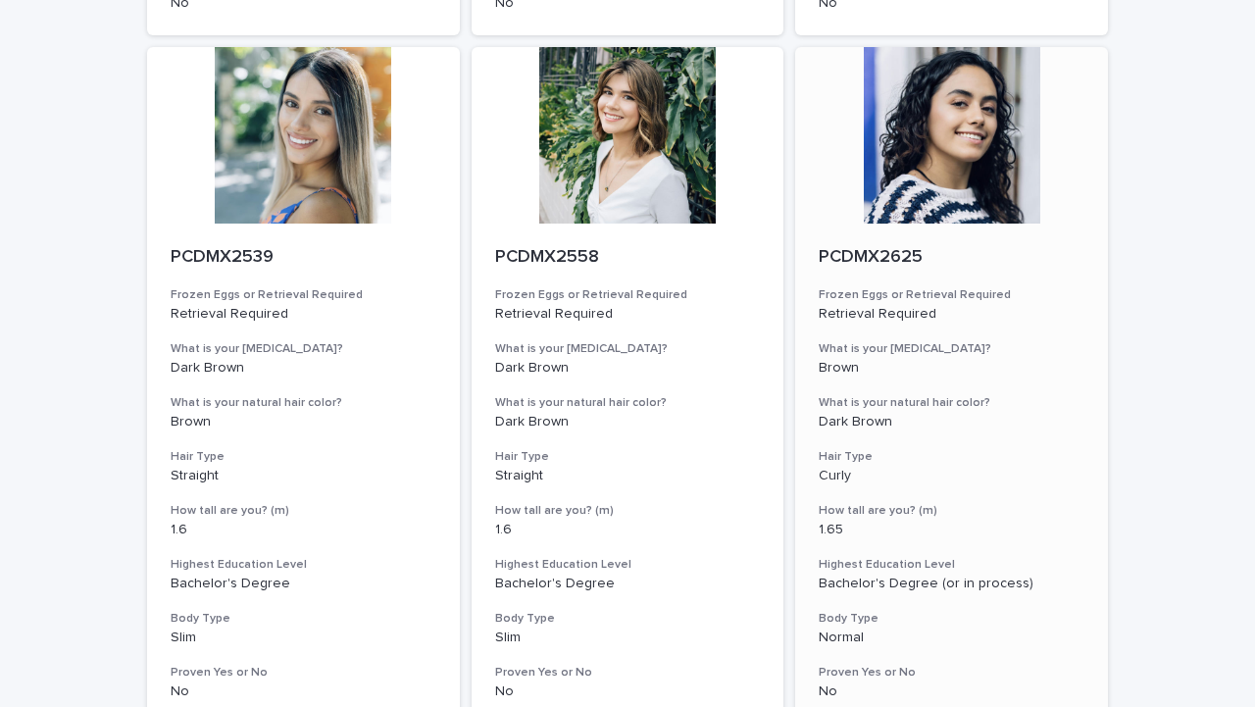
scroll to position [2440, 0]
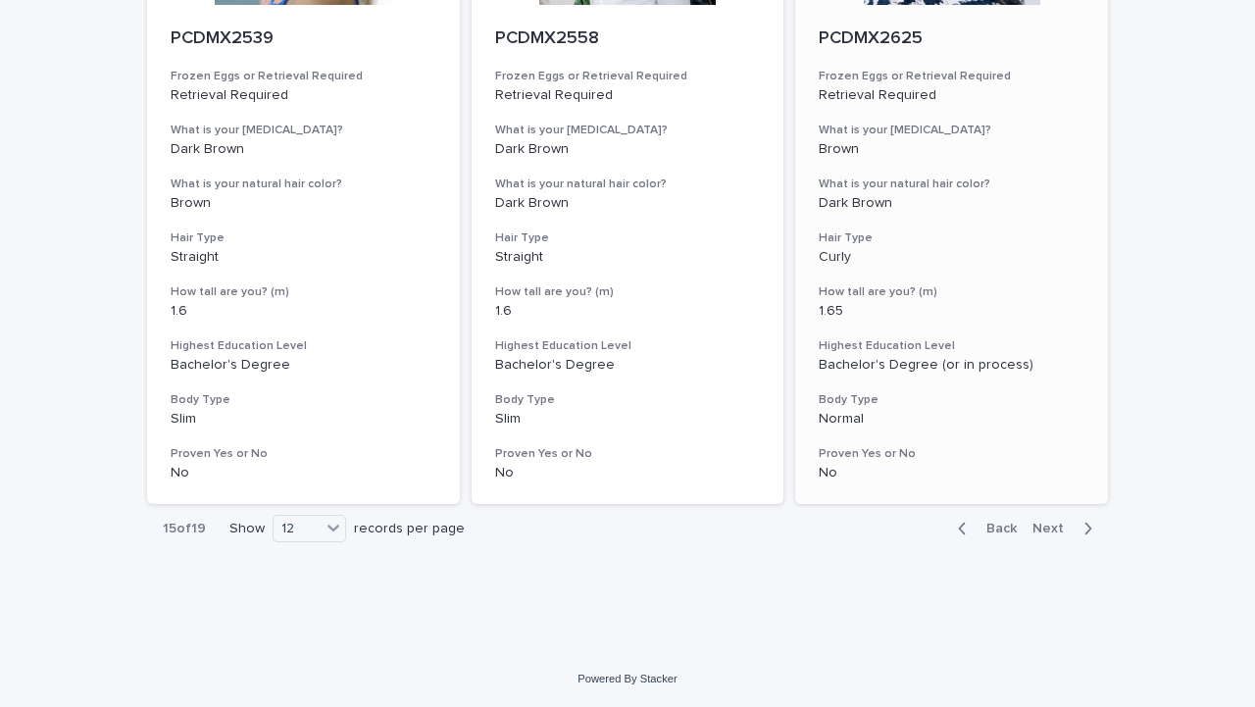
click at [1051, 528] on span "Next" at bounding box center [1053, 529] width 43 height 14
click at [1051, 528] on span "Next" at bounding box center [1053, 530] width 43 height 14
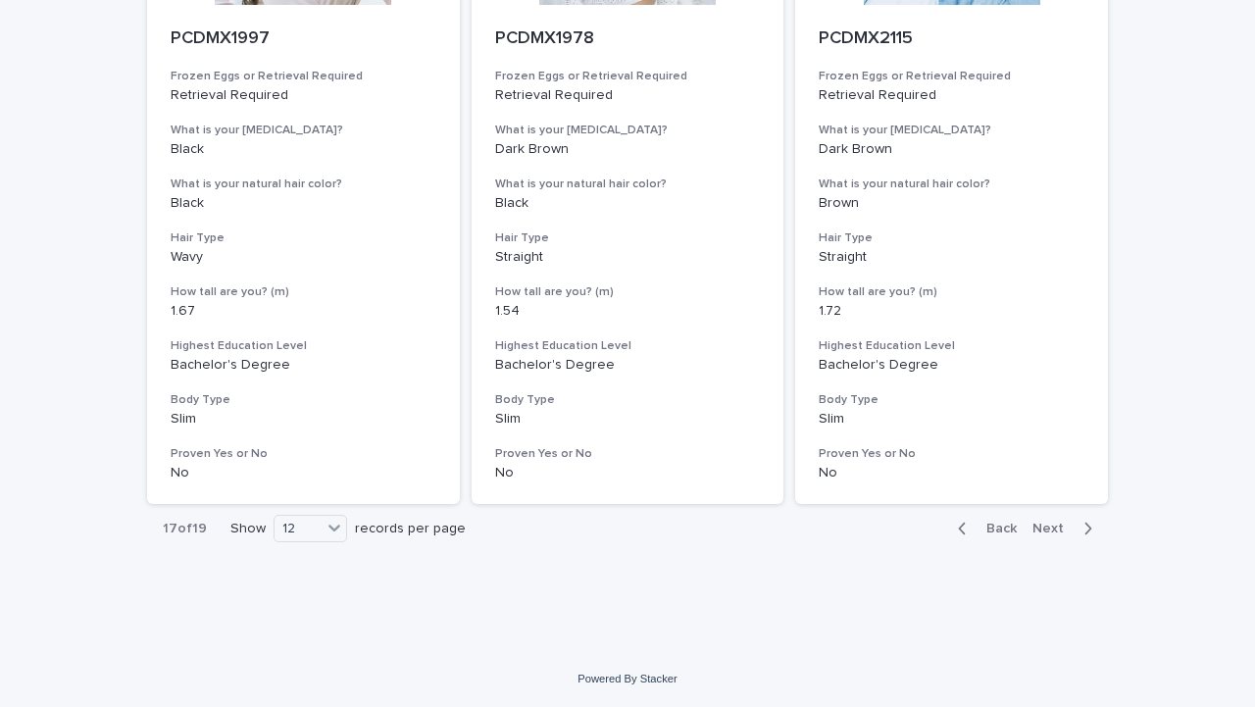
scroll to position [2439, 0]
click at [1053, 529] on span "Next" at bounding box center [1053, 529] width 43 height 14
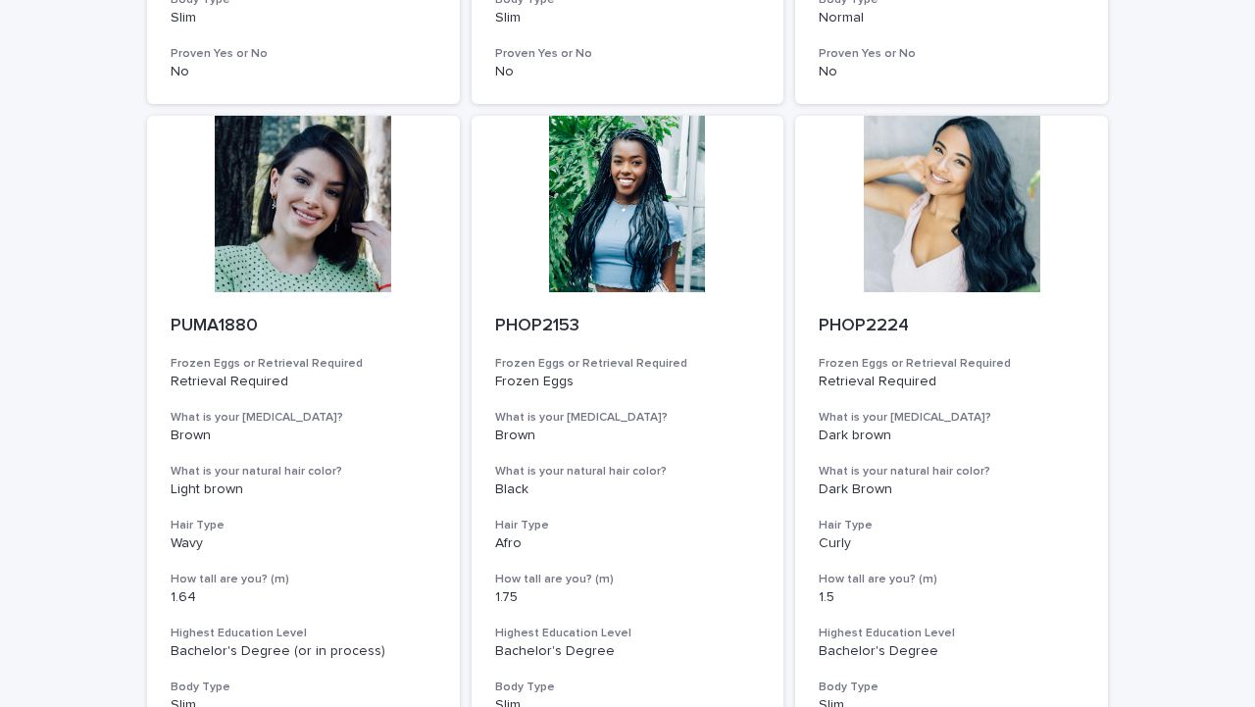
scroll to position [782, 0]
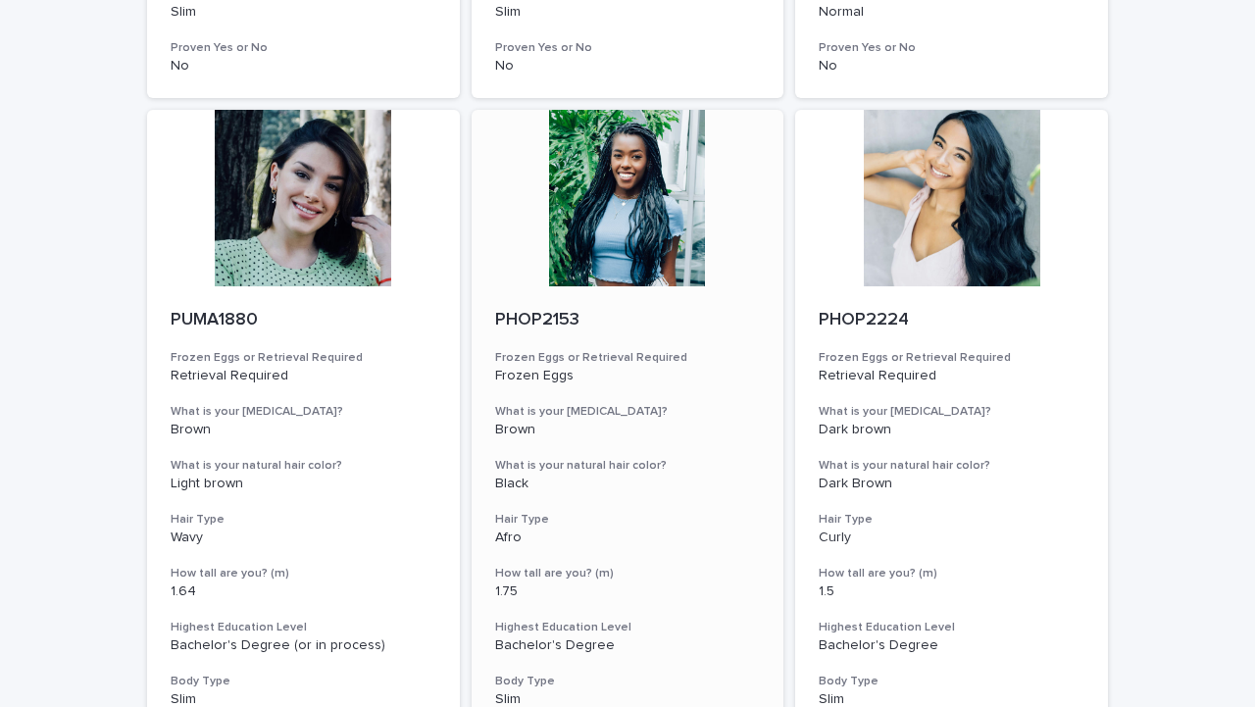
click at [642, 210] on div at bounding box center [628, 198] width 313 height 176
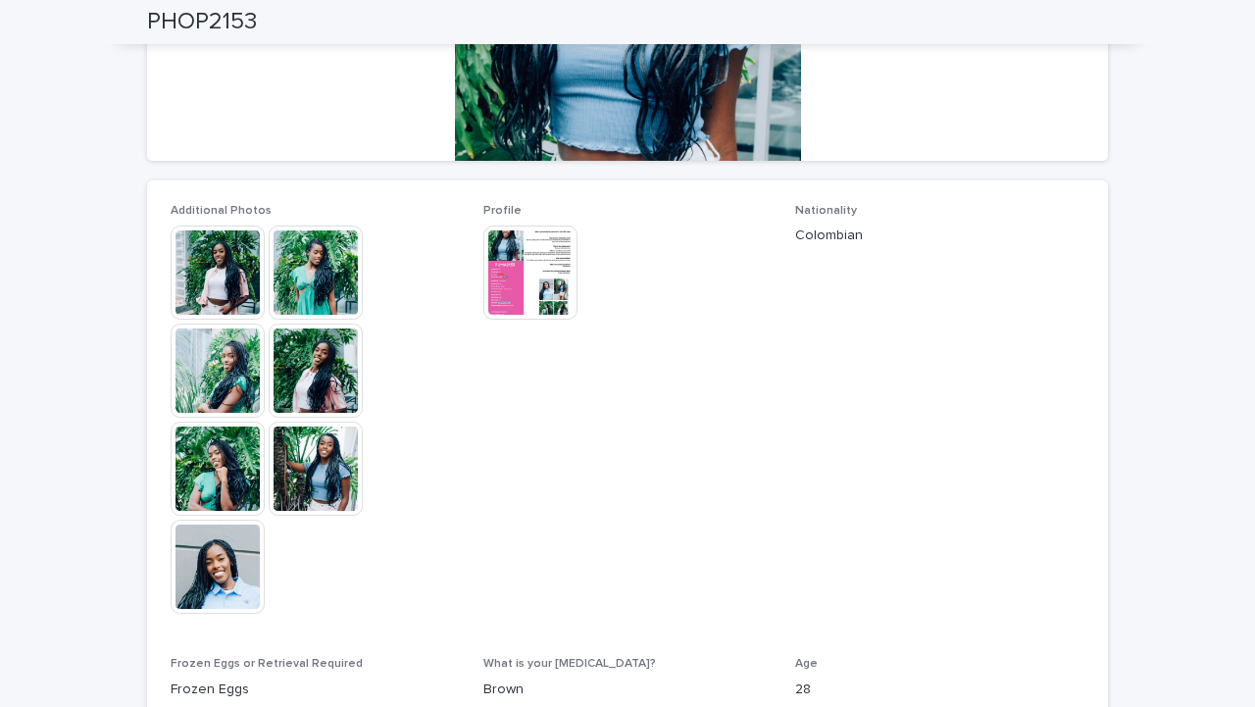
scroll to position [412, 0]
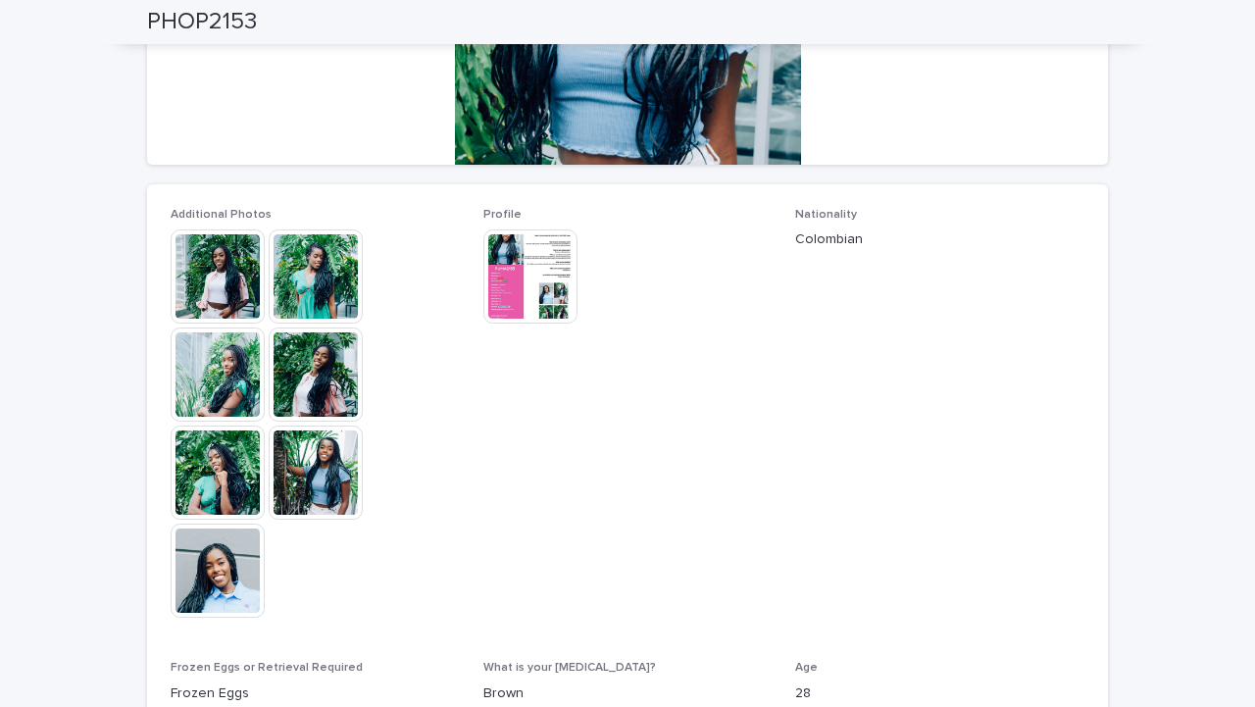
click at [512, 286] on img at bounding box center [530, 276] width 94 height 94
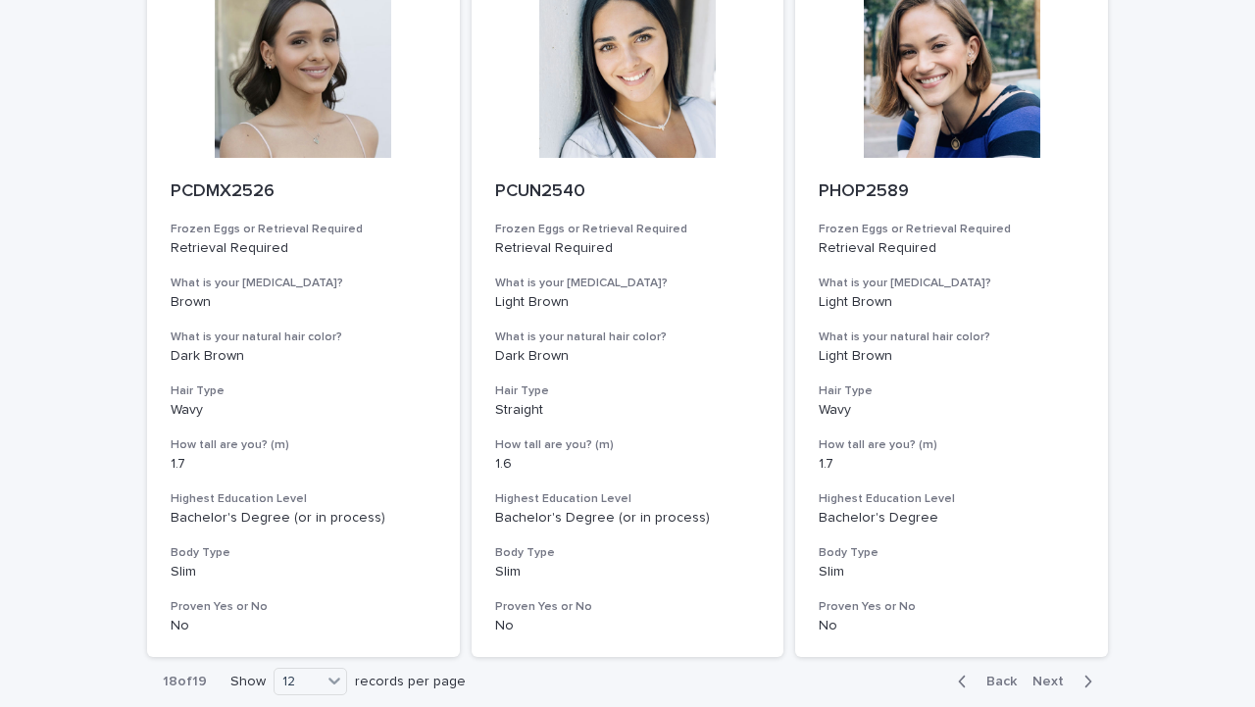
scroll to position [2440, 0]
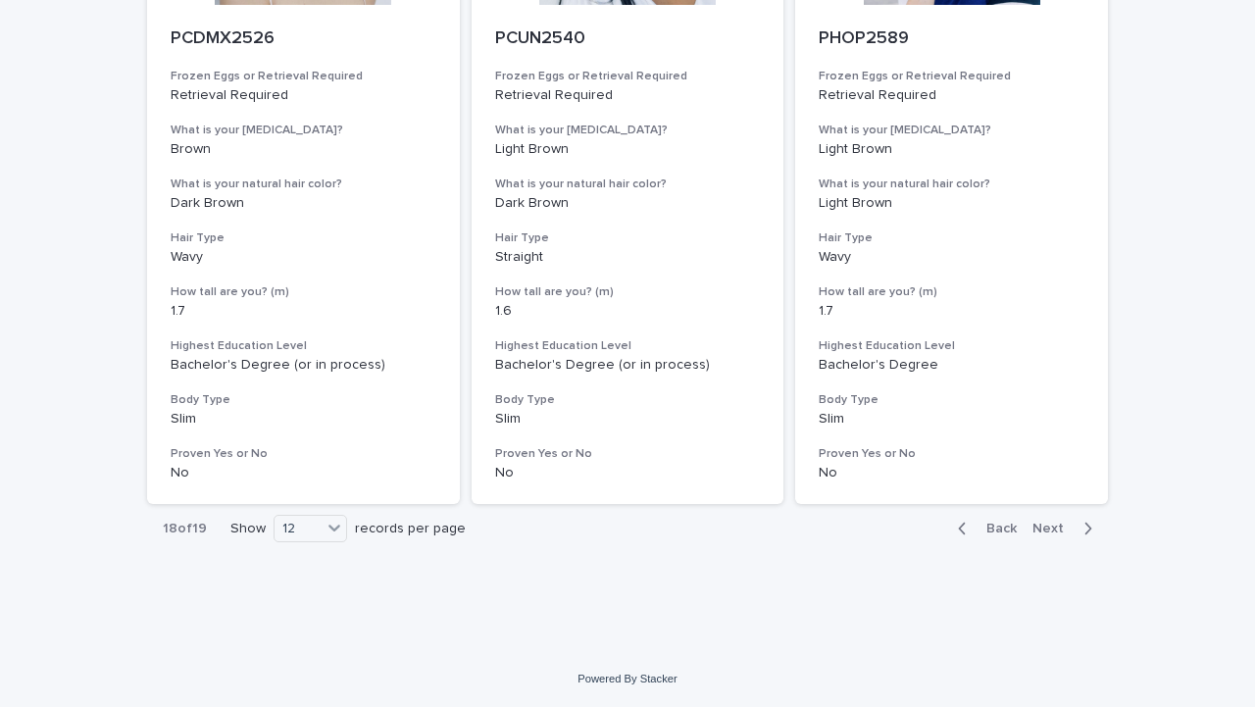
click at [1054, 529] on span "Next" at bounding box center [1053, 529] width 43 height 14
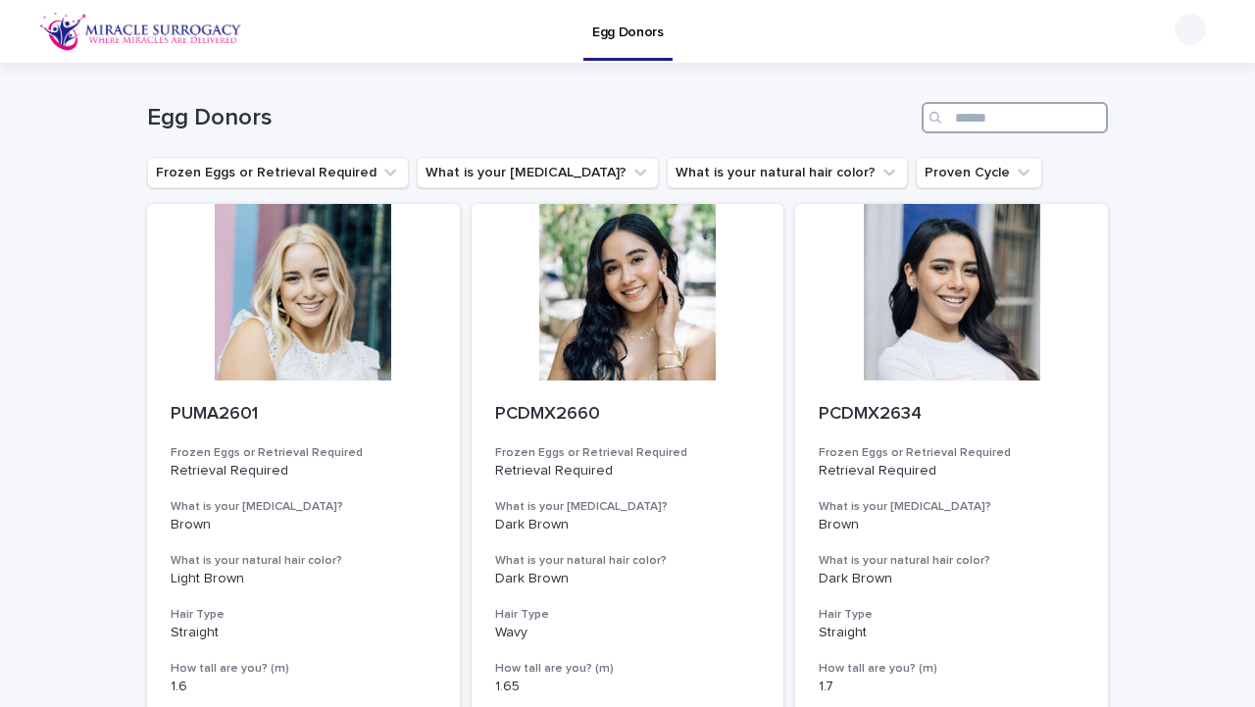
click at [1000, 109] on input "Search" at bounding box center [1015, 117] width 186 height 31
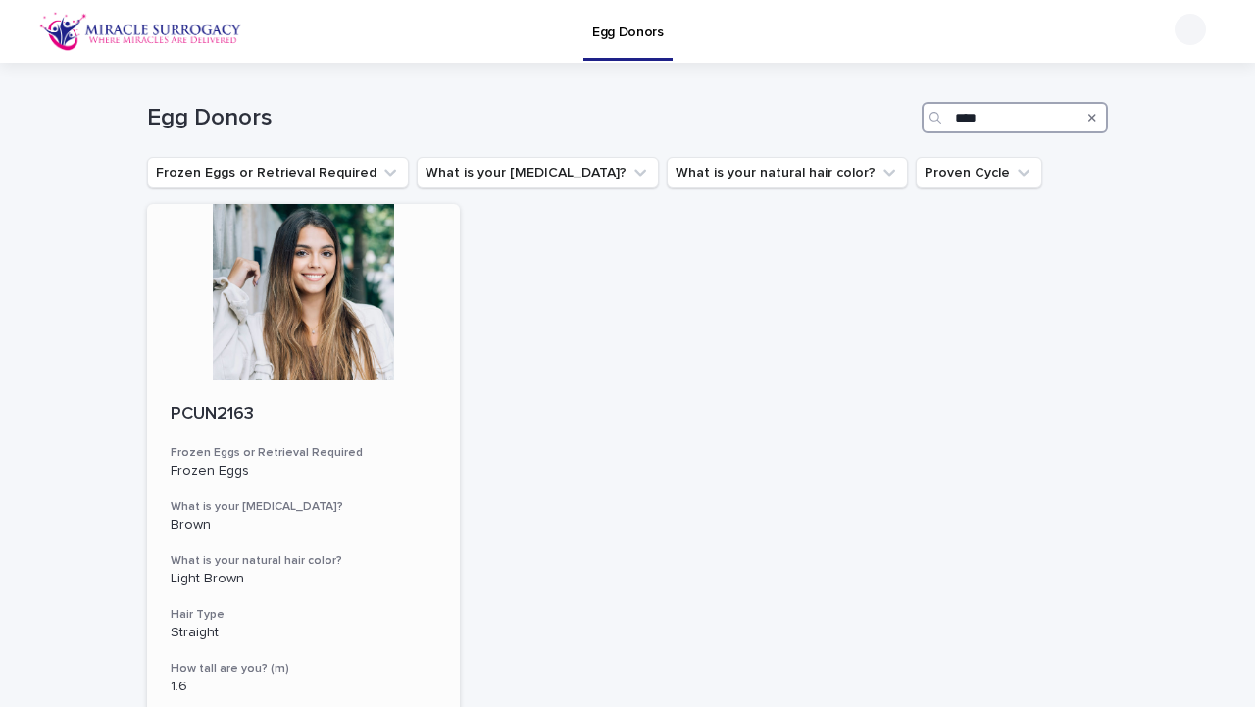
type input "****"
click at [300, 370] on div at bounding box center [303, 292] width 313 height 176
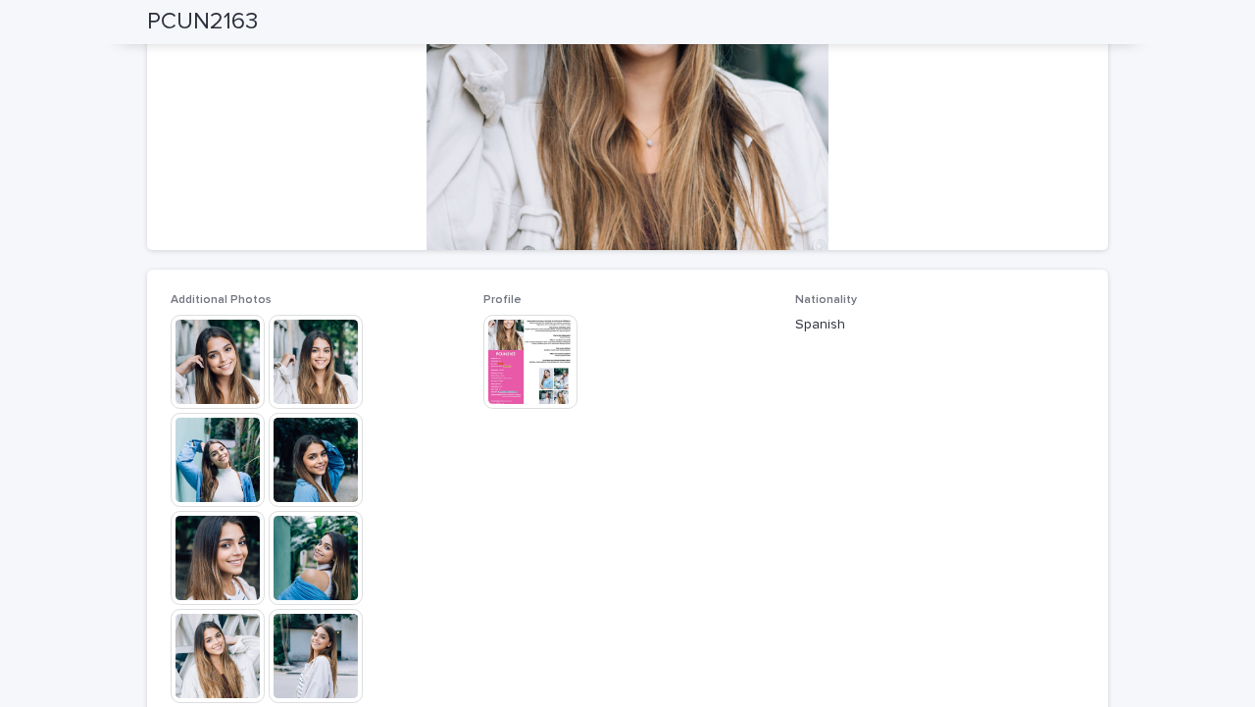
scroll to position [325, 0]
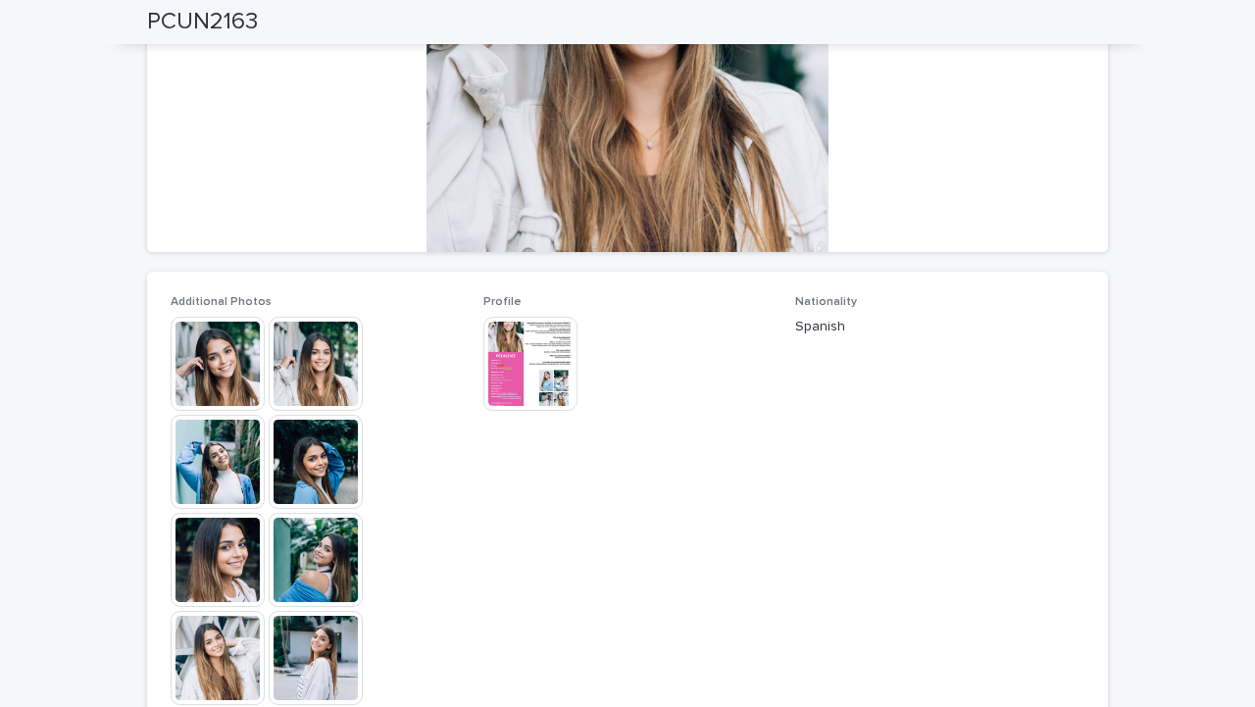
click at [323, 433] on img at bounding box center [316, 462] width 94 height 94
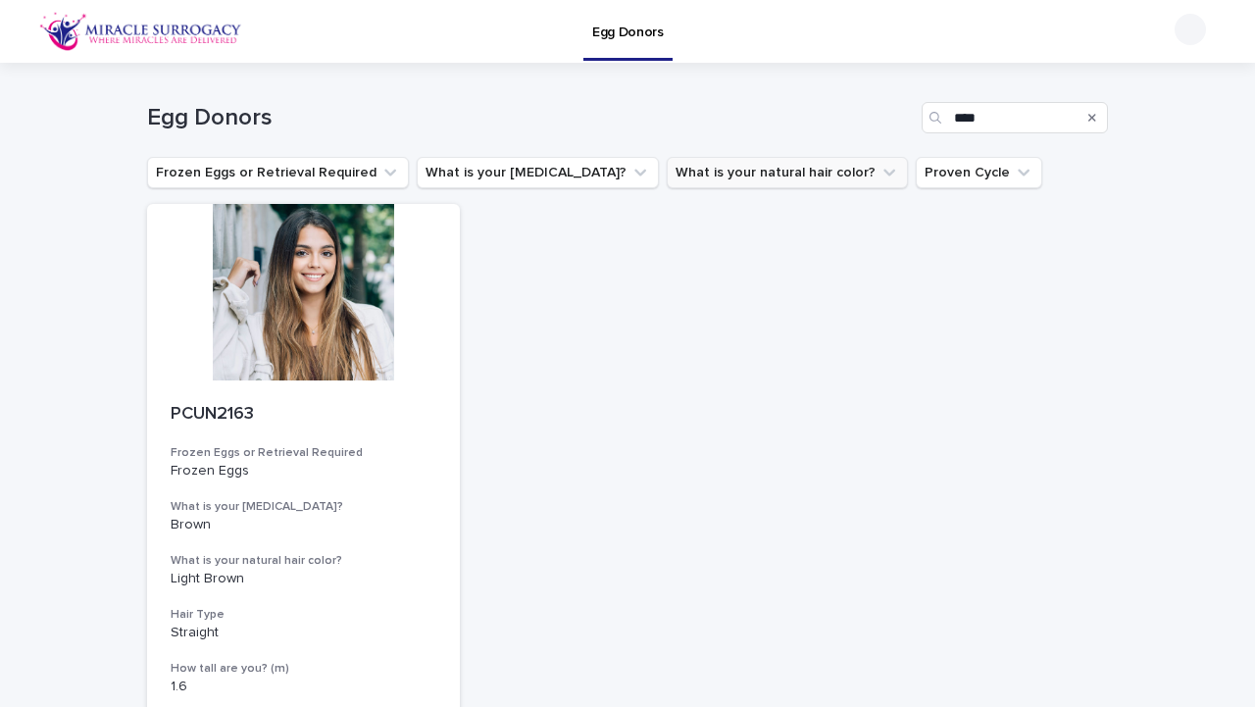
click at [725, 176] on button "What is your natural hair color?" at bounding box center [787, 172] width 241 height 31
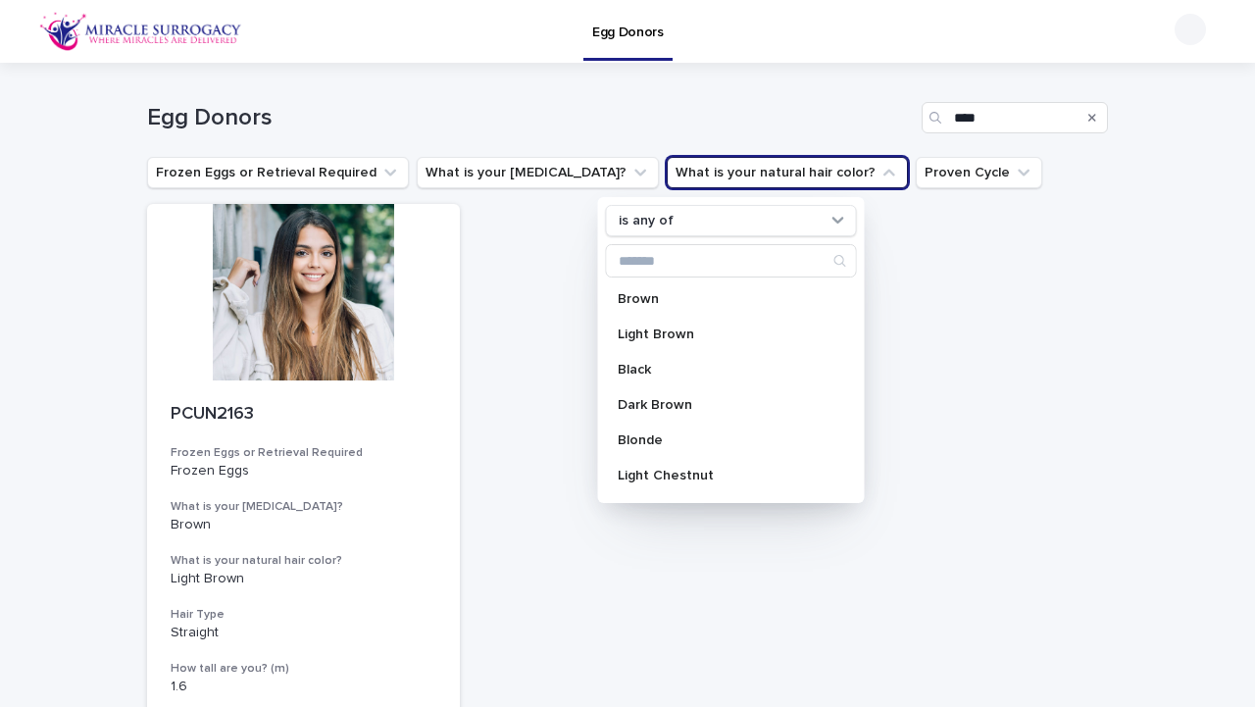
click at [490, 359] on div "PCUN2163 Frozen Eggs or Retrieval Required Frozen Eggs What is your [MEDICAL_DA…" at bounding box center [627, 542] width 961 height 676
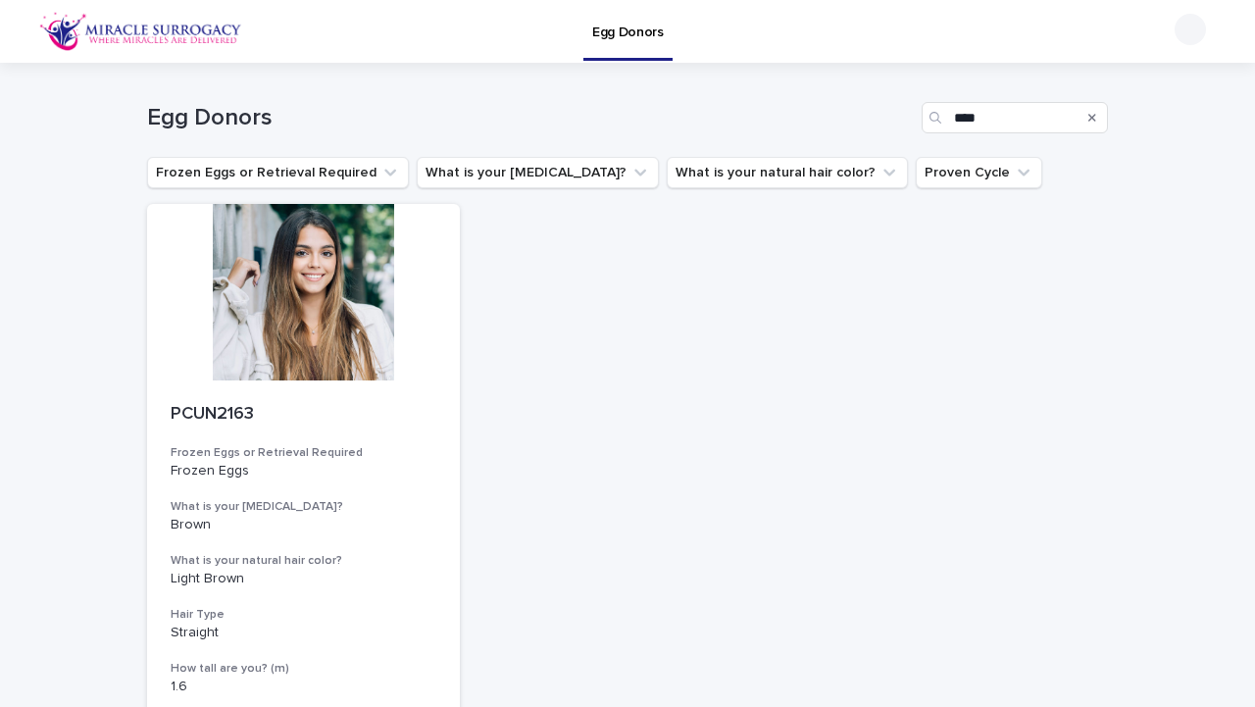
click at [1199, 24] on div at bounding box center [1190, 29] width 31 height 31
click at [1170, 102] on div "Log Out" at bounding box center [1171, 85] width 147 height 73
click at [1181, 25] on div at bounding box center [1190, 29] width 31 height 31
click at [1175, 92] on p "Log Out" at bounding box center [1172, 85] width 124 height 33
